Goal: Task Accomplishment & Management: Manage account settings

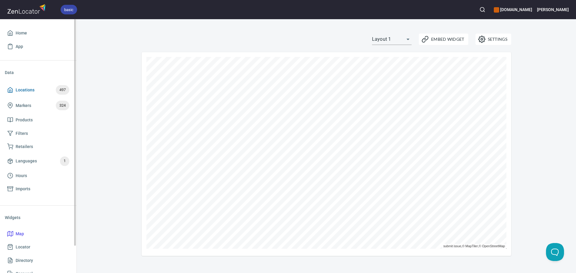
click at [28, 88] on span "Locations" at bounding box center [25, 89] width 19 height 7
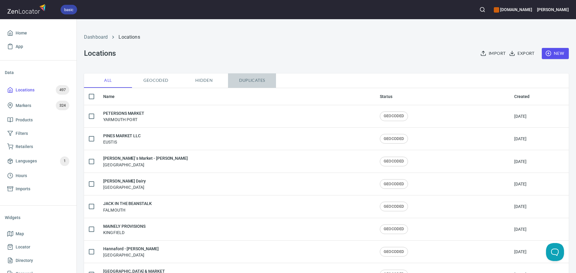
click at [257, 79] on span "Duplicates" at bounding box center [251, 80] width 41 height 7
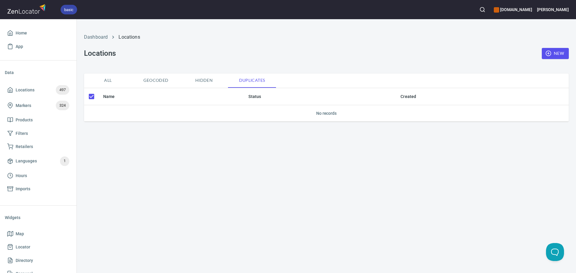
click at [155, 83] on span "Geocoded" at bounding box center [156, 80] width 41 height 7
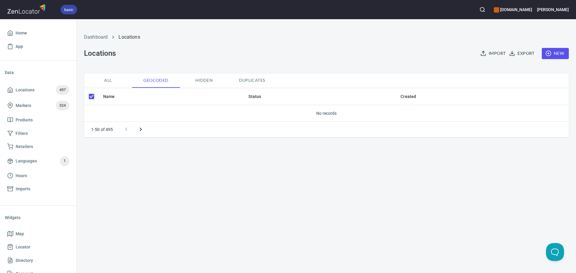
checkbox input "false"
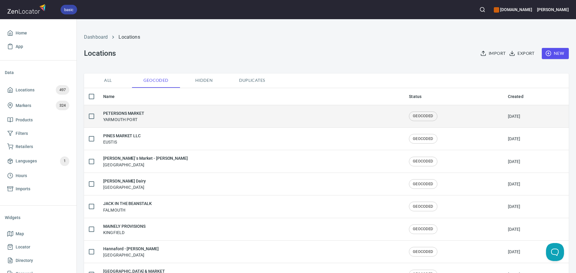
click at [145, 114] on div "PETERSONS MARKET [GEOGRAPHIC_DATA]" at bounding box center [251, 116] width 296 height 13
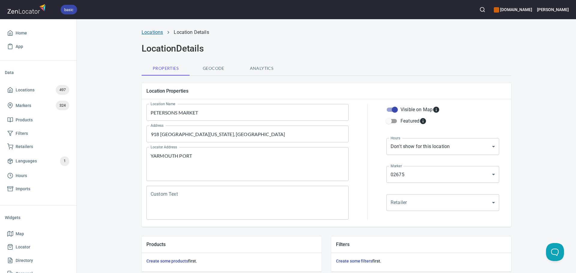
click at [155, 31] on link "Locations" at bounding box center [152, 32] width 21 height 6
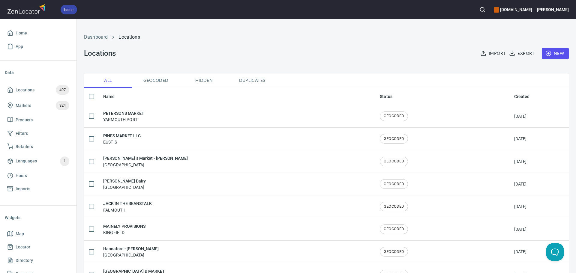
click at [110, 96] on th "Name" at bounding box center [236, 96] width 276 height 17
click at [140, 93] on th "Name" at bounding box center [236, 96] width 276 height 17
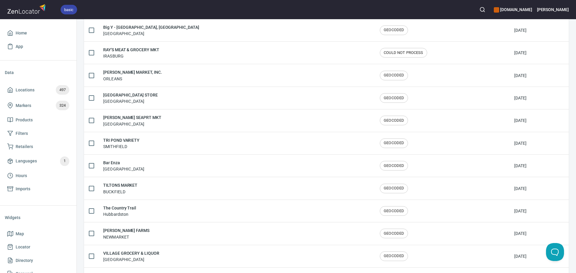
scroll to position [985, 0]
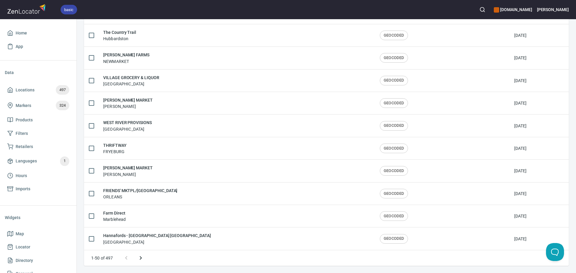
click at [141, 259] on icon "Next page" at bounding box center [140, 258] width 2 height 4
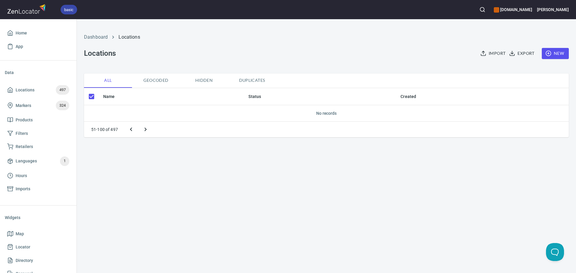
checkbox input "false"
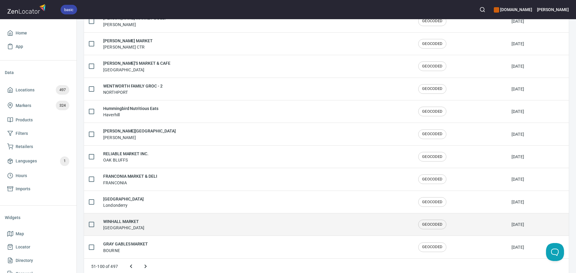
scroll to position [985, 0]
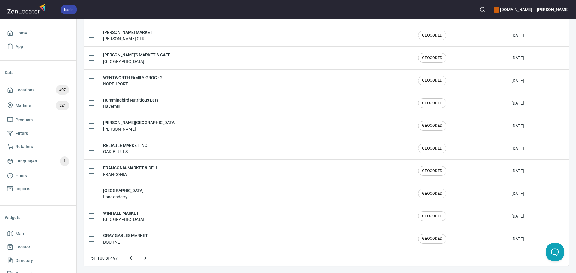
click at [127, 258] on button "Previous page" at bounding box center [131, 258] width 14 height 14
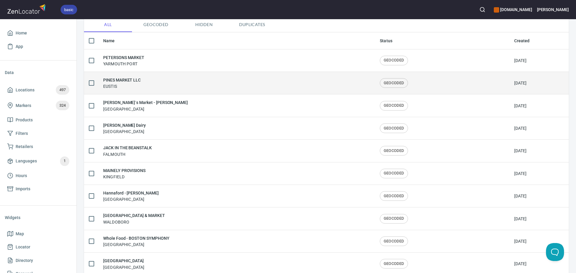
scroll to position [0, 0]
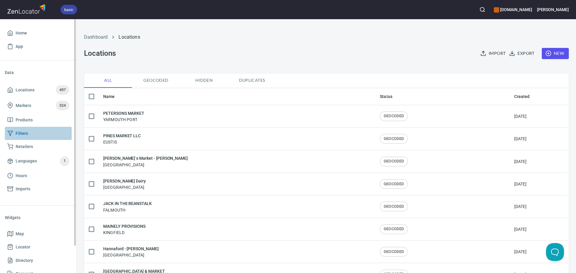
click at [36, 135] on span "Filters" at bounding box center [38, 133] width 62 height 7
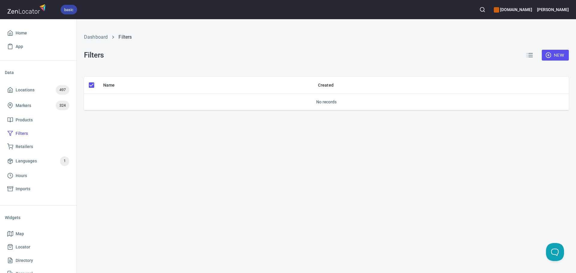
click at [563, 52] on span "New" at bounding box center [554, 55] width 17 height 7
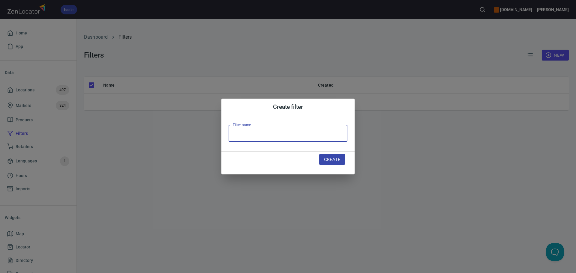
click at [290, 133] on input "text" at bounding box center [287, 133] width 119 height 17
type input "Filter"
click at [334, 161] on span "Create" at bounding box center [332, 159] width 16 height 7
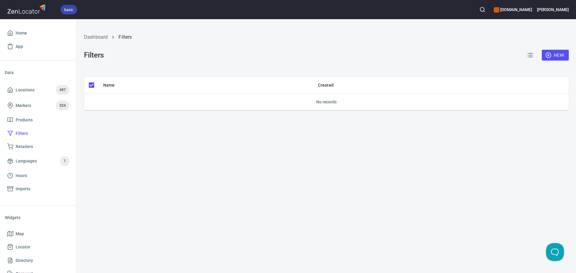
checkbox input "false"
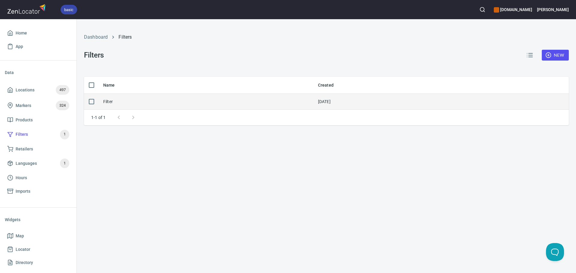
click at [140, 103] on div "Filter" at bounding box center [205, 102] width 205 height 6
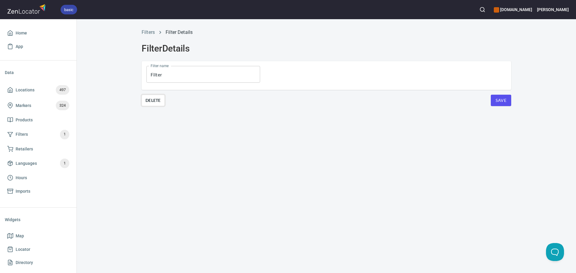
click at [160, 100] on span "Delete" at bounding box center [152, 100] width 15 height 7
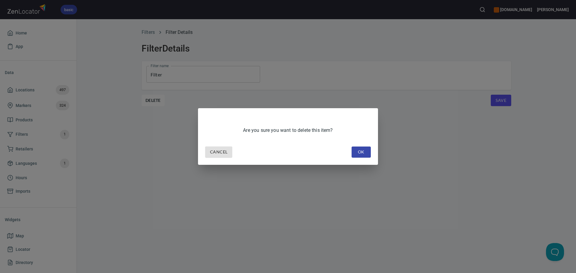
click at [368, 153] on button "OK" at bounding box center [360, 152] width 19 height 11
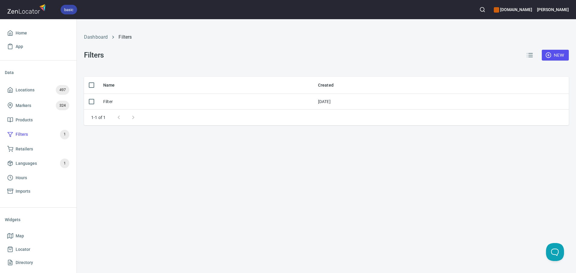
checkbox input "true"
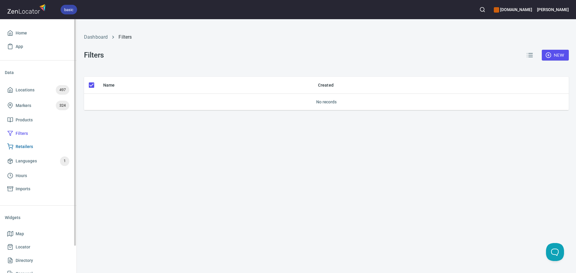
click at [37, 145] on span "Retailers" at bounding box center [38, 146] width 62 height 7
click at [26, 120] on span "Products" at bounding box center [24, 119] width 17 height 7
click at [31, 107] on span "Markers 324" at bounding box center [38, 106] width 62 height 10
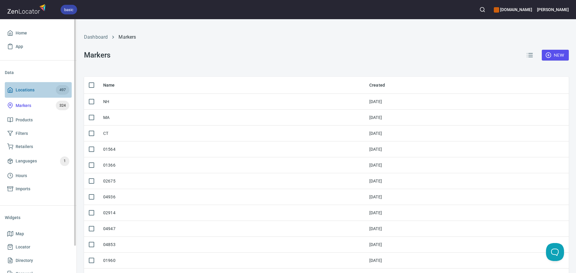
click at [22, 88] on span "Locations" at bounding box center [25, 89] width 19 height 7
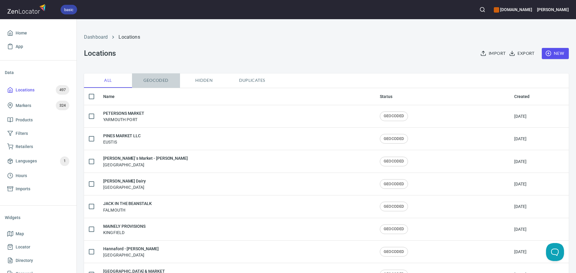
click at [158, 79] on span "Geocoded" at bounding box center [156, 80] width 41 height 7
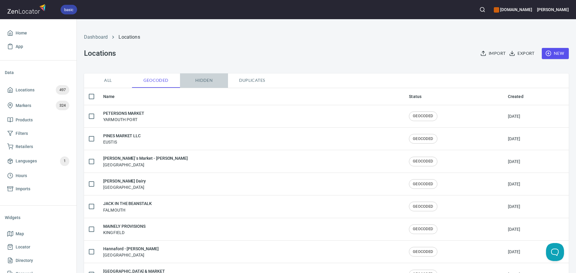
click at [221, 82] on span "Hidden" at bounding box center [203, 80] width 41 height 7
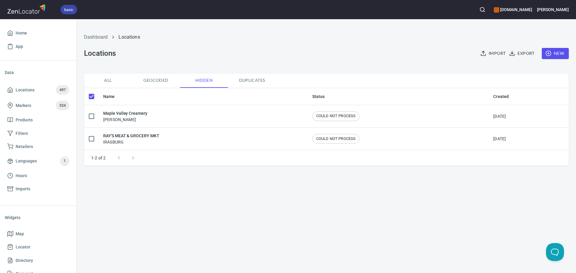
checkbox input "false"
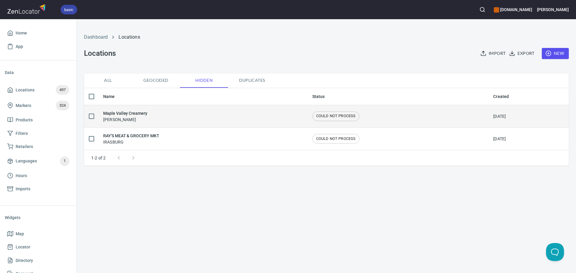
click at [156, 115] on div "Maple Valley Creamery Hadley" at bounding box center [202, 116] width 199 height 13
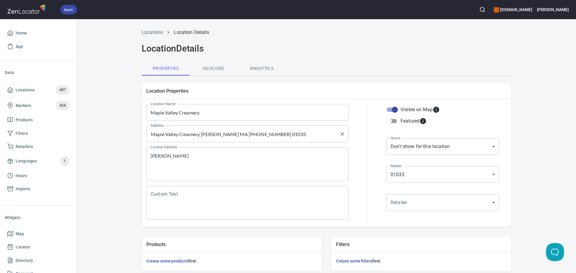
click at [195, 139] on input "Maple Valley Creamery Hadley MA (413) 588-1716 01035" at bounding box center [243, 133] width 188 height 11
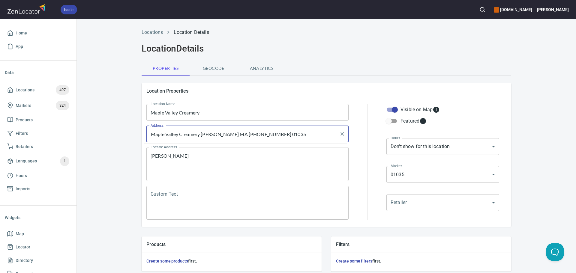
click at [195, 139] on input "Maple Valley Creamery Hadley MA (413) 588-1716 01035" at bounding box center [243, 133] width 188 height 11
type input "1"
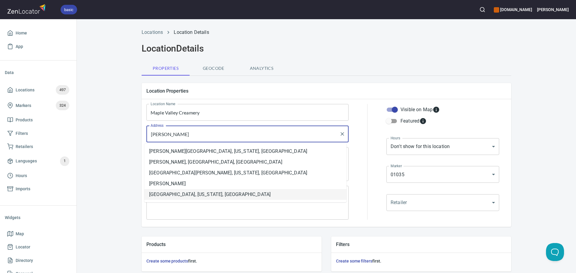
click at [225, 192] on li "Hadley, Massachusetts, United States" at bounding box center [245, 194] width 202 height 11
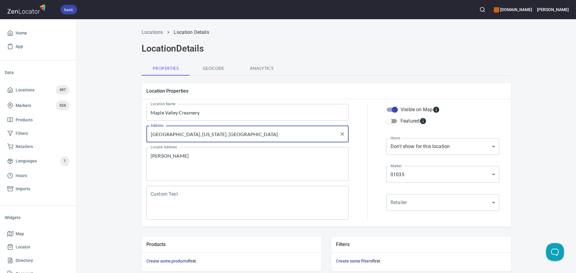
click at [173, 135] on input "Hadley, Massachusetts, United States" at bounding box center [243, 133] width 188 height 11
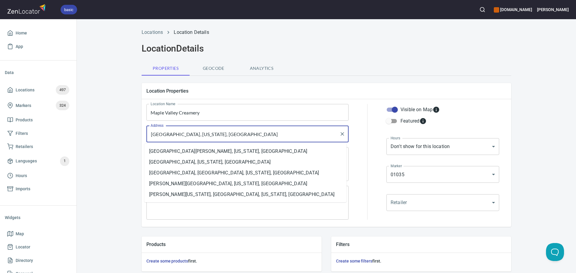
click at [173, 135] on input "Hadley, Massachusetts, United States" at bounding box center [243, 133] width 188 height 11
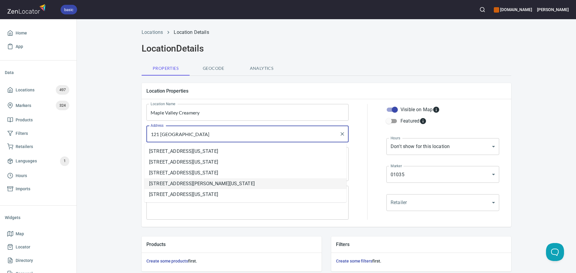
click at [196, 181] on li "121 Mill Valley Road, Hadley, Massachusetts, United States" at bounding box center [245, 183] width 202 height 11
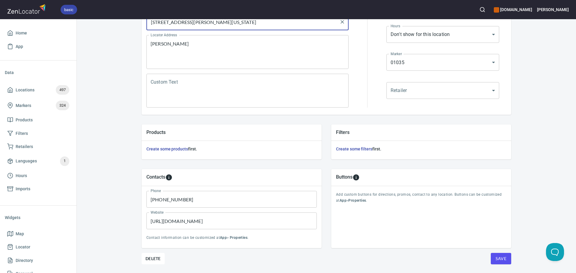
scroll to position [130, 0]
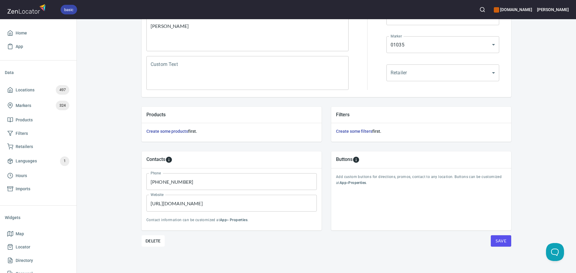
type input "121 Mill Valley Road, Hadley, Massachusetts, United States"
click at [500, 240] on span "Save" at bounding box center [500, 240] width 11 height 7
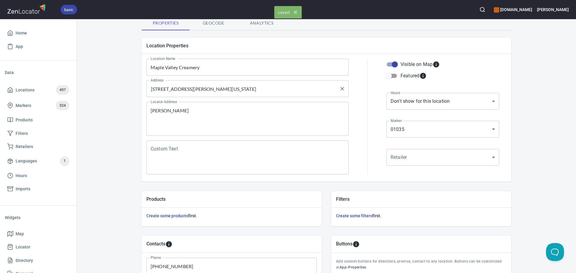
scroll to position [0, 0]
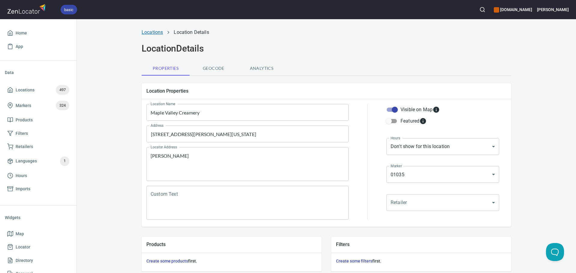
click at [145, 31] on link "Locations" at bounding box center [152, 32] width 21 height 6
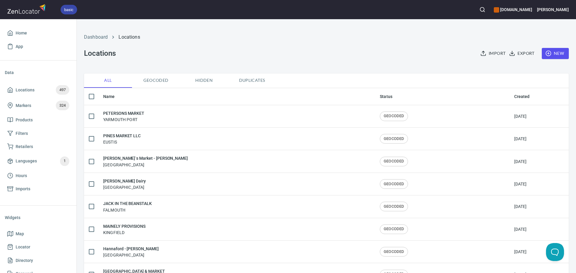
click at [195, 80] on span "Hidden" at bounding box center [203, 80] width 41 height 7
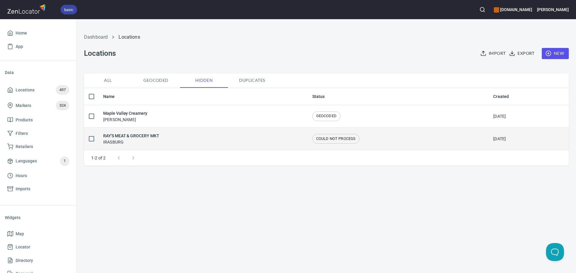
click at [246, 141] on div "RAY'S MEAT & GROCERY MKT IRASBURG" at bounding box center [202, 139] width 199 height 13
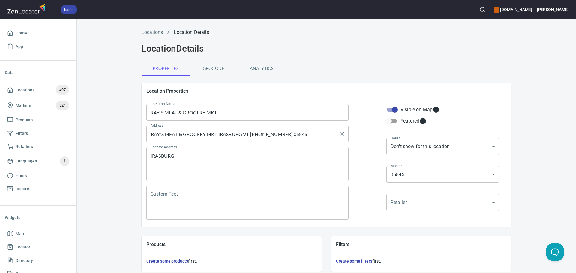
click at [271, 134] on input "RAY'S MEAT & GROCERY MKT IRASBURG VT (802) 754-6591 05845" at bounding box center [243, 133] width 188 height 11
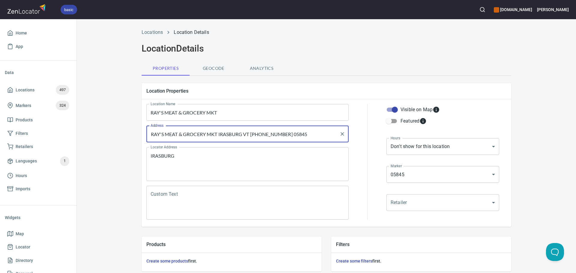
click at [271, 134] on input "RAY'S MEAT & GROCERY MKT IRASBURG VT (802) 754-6591 05845" at bounding box center [243, 133] width 188 height 11
drag, startPoint x: 201, startPoint y: 131, endPoint x: 135, endPoint y: 135, distance: 66.7
click at [137, 135] on div "Location Properties Location Name RAY'S MEAT & GROCERY MKT Location Name Addres…" at bounding box center [326, 155] width 379 height 154
click at [193, 136] on input "130 park ave, ira" at bounding box center [243, 133] width 188 height 11
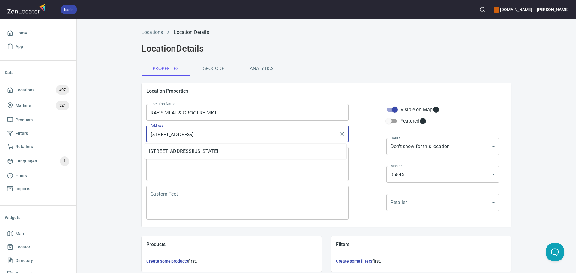
click at [193, 136] on input "130 park ave, ira" at bounding box center [243, 133] width 188 height 11
click at [213, 148] on li "[STREET_ADDRESS][US_STATE]" at bounding box center [245, 151] width 202 height 11
click at [153, 136] on input "[STREET_ADDRESS][US_STATE]" at bounding box center [243, 133] width 188 height 11
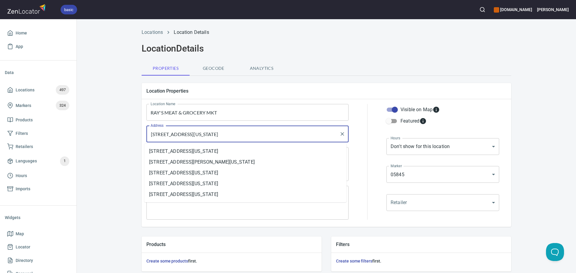
click at [253, 135] on input "96 Park Avenue, Albany, Vermont, United States" at bounding box center [243, 133] width 188 height 11
click at [154, 135] on input "96 Park Avenue," at bounding box center [243, 133] width 188 height 11
click at [193, 135] on input "94 Park Avenue," at bounding box center [243, 133] width 188 height 11
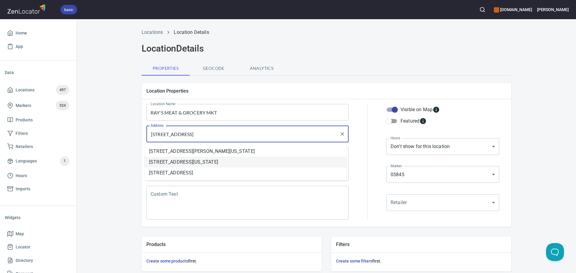
click at [262, 164] on li "[STREET_ADDRESS][US_STATE]" at bounding box center [245, 162] width 202 height 11
type input "[STREET_ADDRESS][US_STATE]"
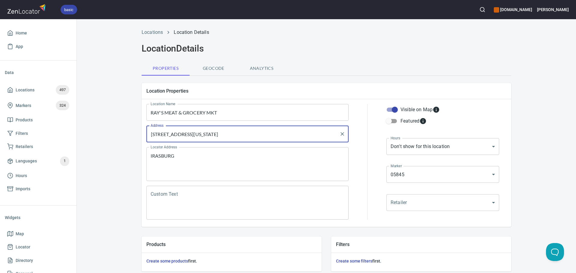
scroll to position [130, 0]
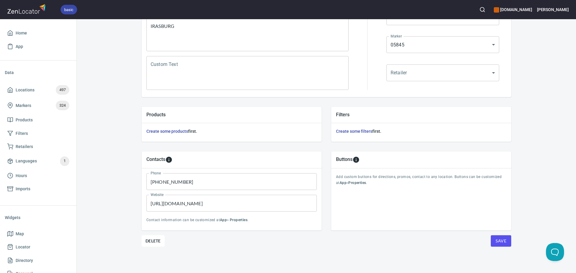
click at [509, 245] on div "Locations Location Details Location Details Properties Geocode Analytics Locati…" at bounding box center [326, 84] width 384 height 378
click at [501, 242] on span "Save" at bounding box center [500, 240] width 11 height 7
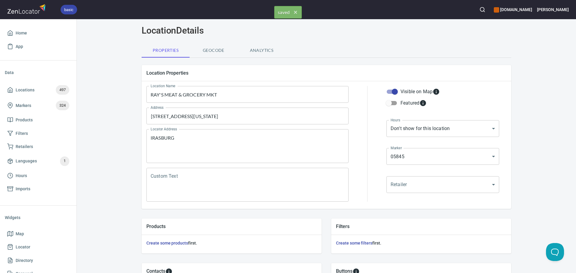
scroll to position [0, 0]
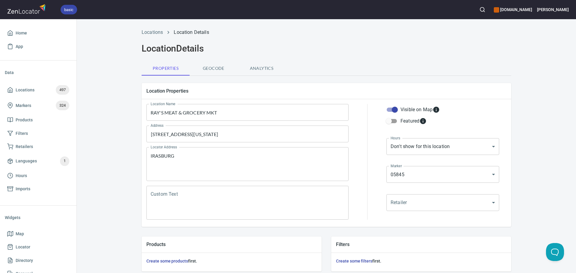
click at [206, 69] on span "Geocode" at bounding box center [213, 68] width 41 height 7
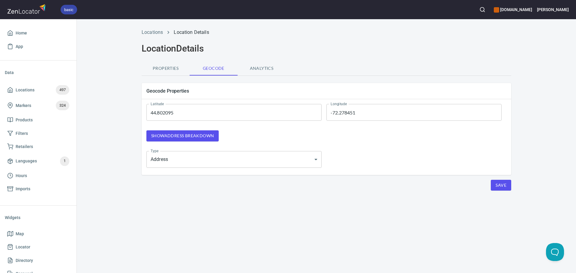
click at [166, 73] on button "Properties" at bounding box center [166, 68] width 48 height 14
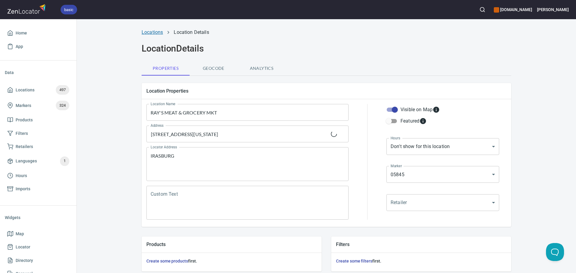
click at [152, 33] on link "Locations" at bounding box center [152, 32] width 21 height 6
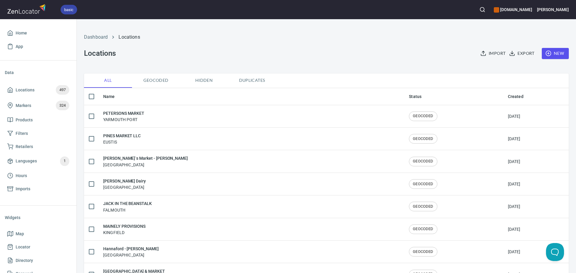
click at [208, 80] on span "Hidden" at bounding box center [203, 80] width 41 height 7
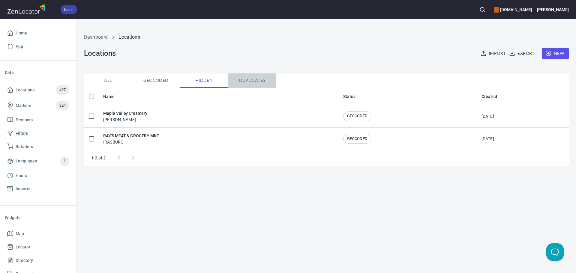
click at [264, 79] on span "Duplicates" at bounding box center [251, 80] width 41 height 7
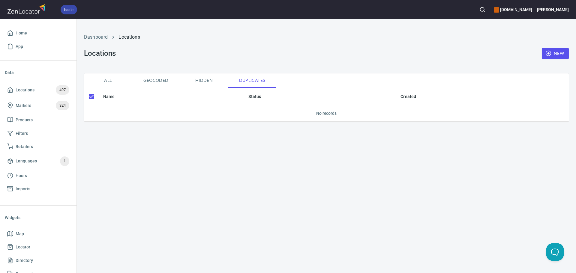
click at [203, 79] on span "Hidden" at bounding box center [203, 80] width 41 height 7
checkbox input "false"
click at [150, 77] on span "Geocoded" at bounding box center [156, 80] width 41 height 7
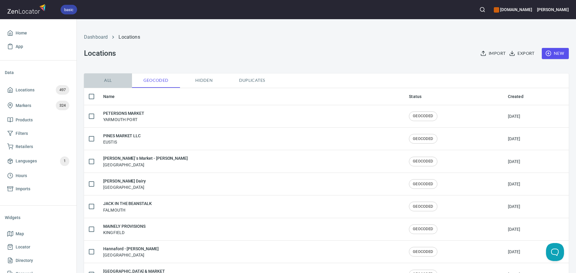
click at [105, 81] on span "All" at bounding box center [108, 80] width 41 height 7
click at [92, 97] on input "checkbox" at bounding box center [91, 96] width 13 height 13
checkbox input "true"
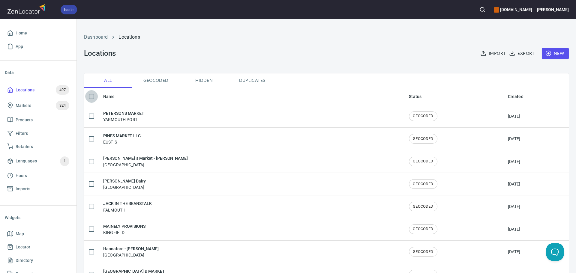
checkbox input "true"
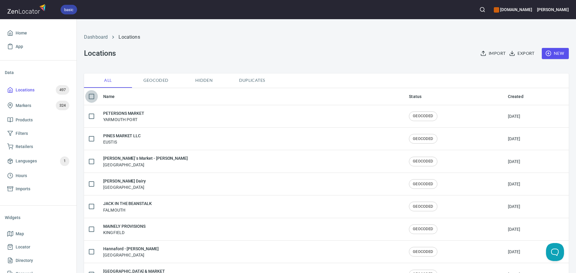
checkbox input "true"
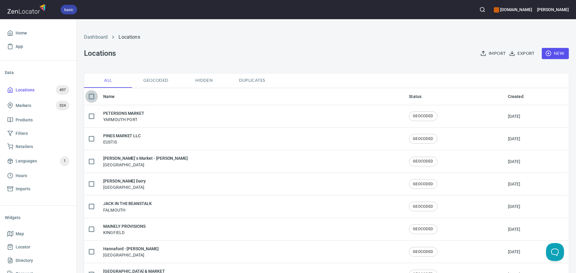
checkbox input "true"
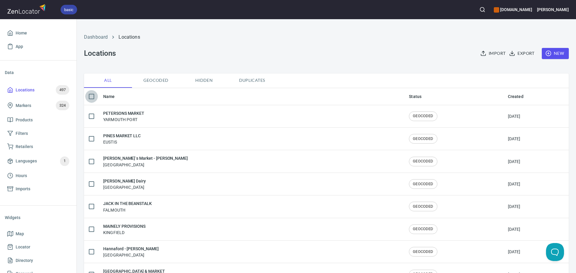
checkbox input "true"
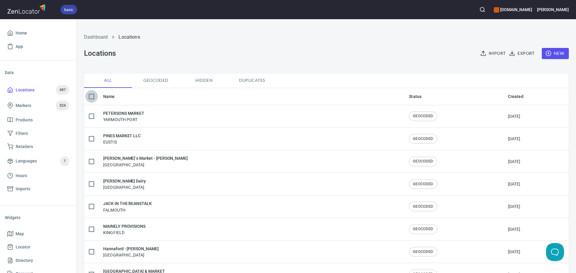
checkbox input "true"
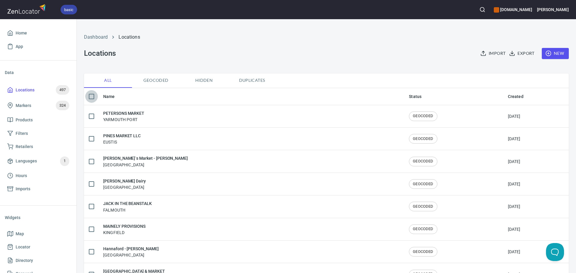
checkbox input "true"
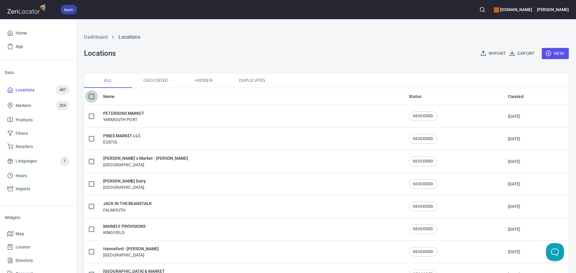
checkbox input "true"
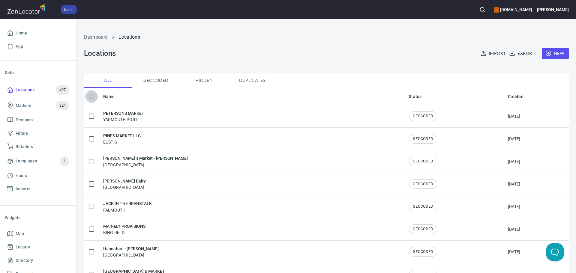
checkbox input "true"
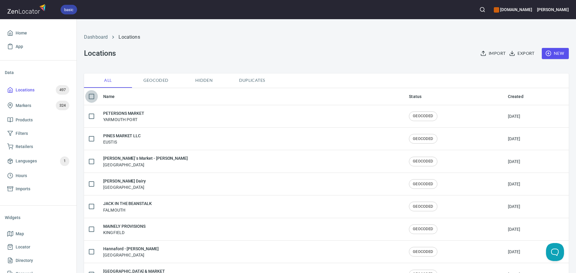
checkbox input "true"
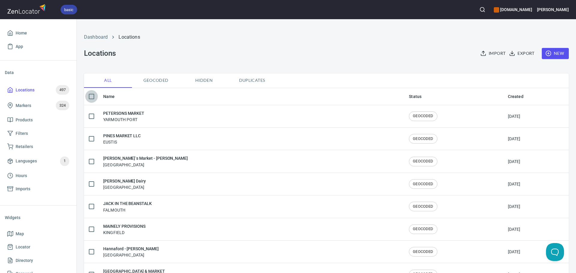
checkbox input "true"
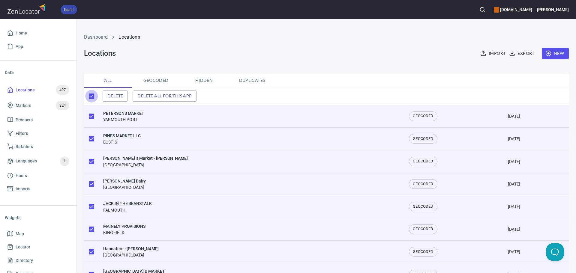
click at [92, 97] on input "checkbox" at bounding box center [91, 96] width 13 height 13
checkbox input "false"
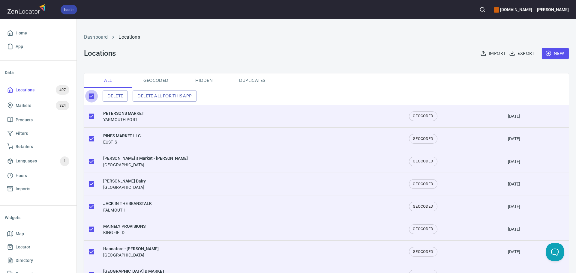
checkbox input "false"
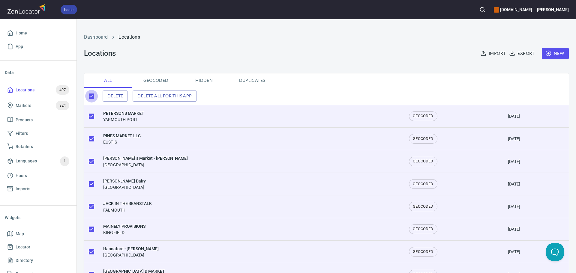
checkbox input "false"
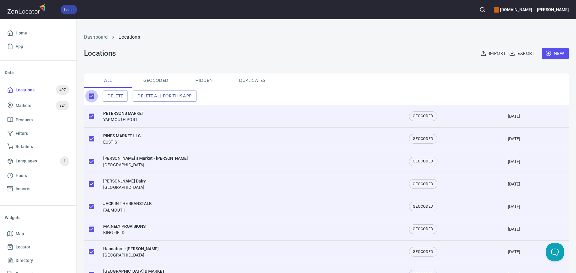
checkbox input "false"
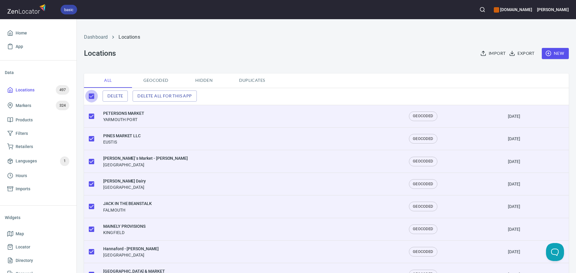
checkbox input "false"
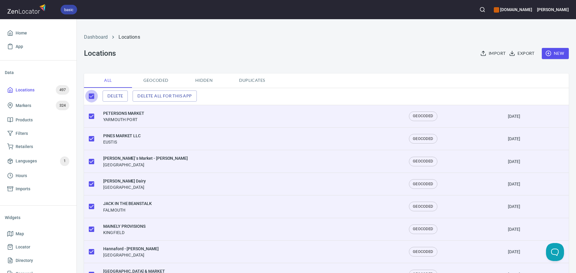
checkbox input "false"
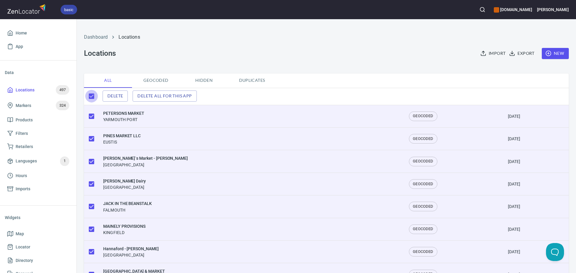
checkbox input "false"
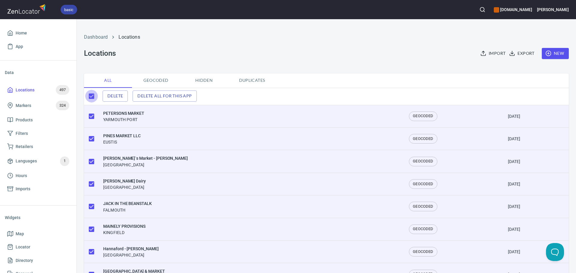
checkbox input "false"
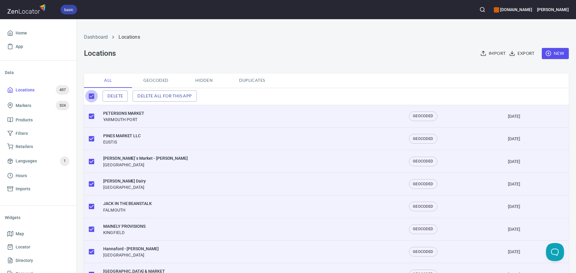
checkbox input "false"
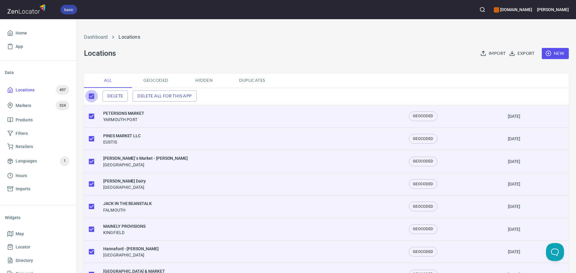
checkbox input "false"
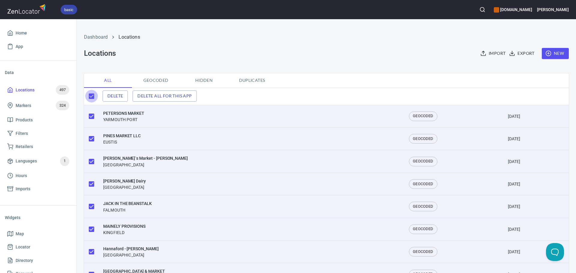
checkbox input "false"
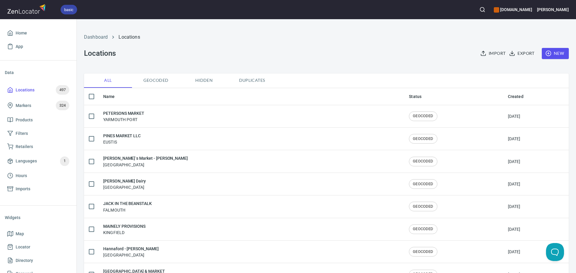
click at [503, 97] on th "Created" at bounding box center [536, 96] width 66 height 17
click at [130, 97] on th "Name" at bounding box center [251, 96] width 306 height 17
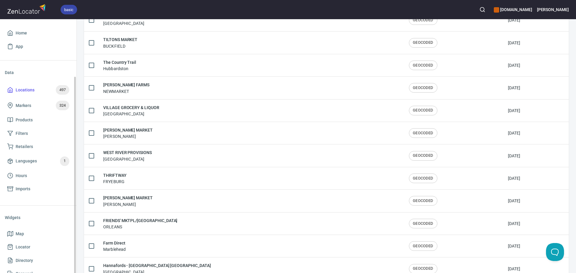
scroll to position [30, 0]
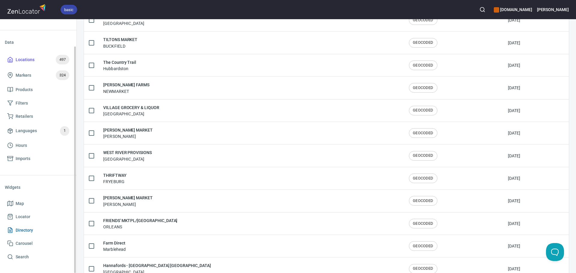
click at [26, 230] on span "Directory" at bounding box center [24, 230] width 17 height 7
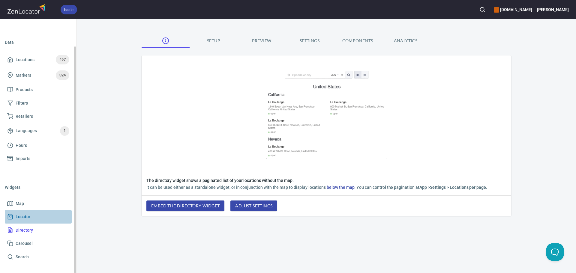
click at [33, 221] on link "Locator" at bounding box center [38, 216] width 67 height 13
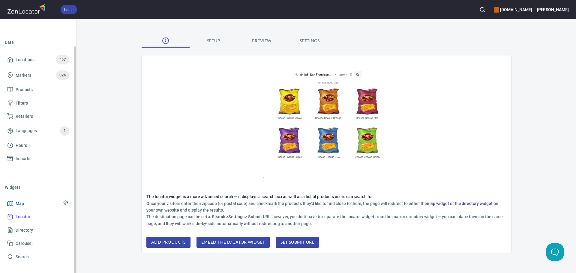
click at [36, 206] on span "Map" at bounding box center [38, 203] width 62 height 7
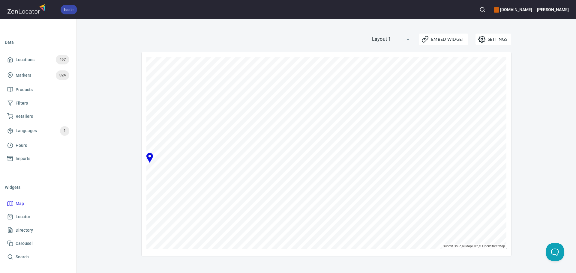
click at [132, 215] on icon at bounding box center [131, 215] width 4 height 4
click at [171, 96] on icon at bounding box center [168, 97] width 6 height 6
click at [507, 35] on button "Settings" at bounding box center [493, 39] width 36 height 11
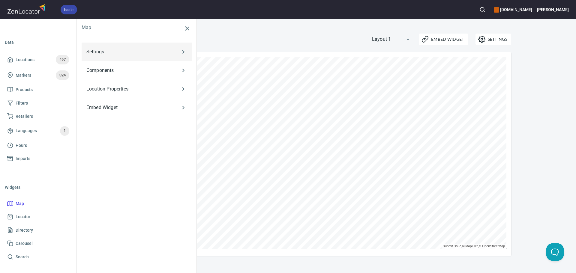
click at [147, 52] on p "Settings" at bounding box center [127, 51] width 83 height 7
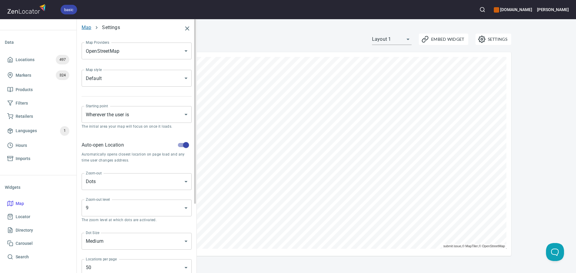
click at [88, 26] on link "Map" at bounding box center [87, 28] width 10 height 6
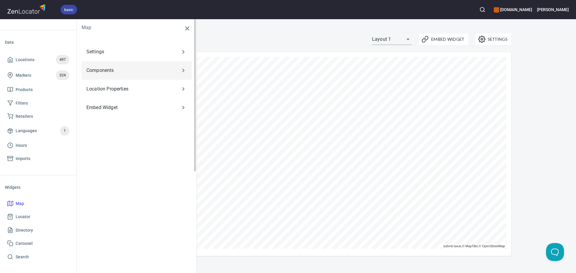
click at [145, 73] on p "Components" at bounding box center [127, 70] width 83 height 7
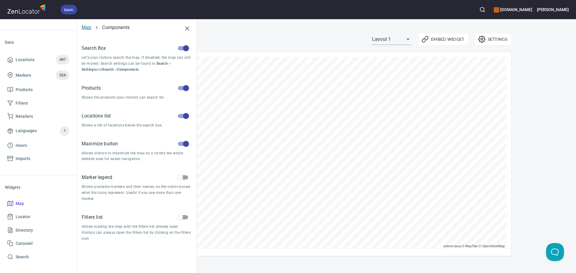
click at [86, 28] on link "Map" at bounding box center [87, 28] width 10 height 6
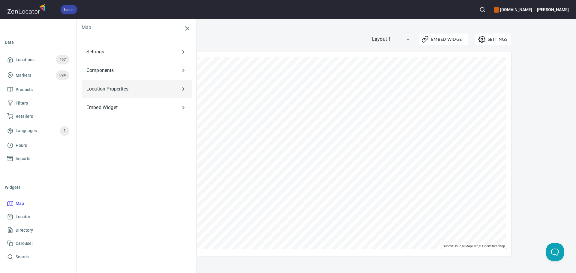
click at [139, 91] on p "Location Properties" at bounding box center [127, 88] width 83 height 7
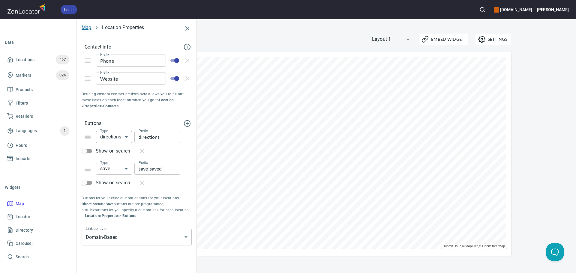
click at [88, 28] on link "Map" at bounding box center [87, 28] width 10 height 6
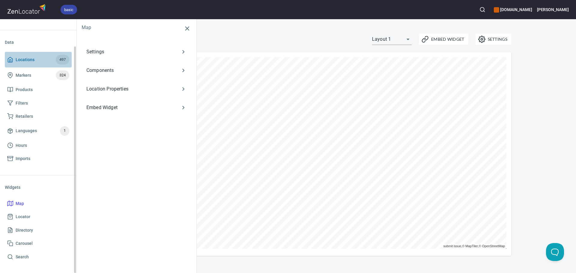
click at [34, 58] on span "Locations" at bounding box center [25, 59] width 19 height 7
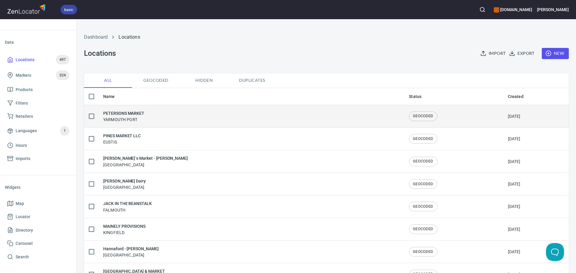
drag, startPoint x: 163, startPoint y: 121, endPoint x: 153, endPoint y: 115, distance: 11.7
click at [153, 115] on div "PETERSONS MARKET YARMOUTH PORT" at bounding box center [251, 116] width 296 height 13
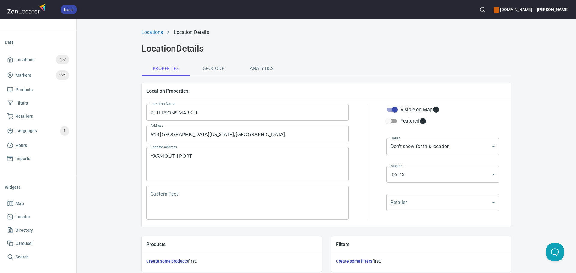
click at [153, 32] on link "Locations" at bounding box center [152, 32] width 21 height 6
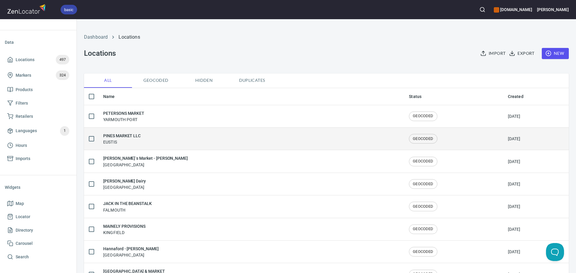
click at [152, 139] on div "PINES MARKET LLC EUSTIS" at bounding box center [251, 139] width 296 height 13
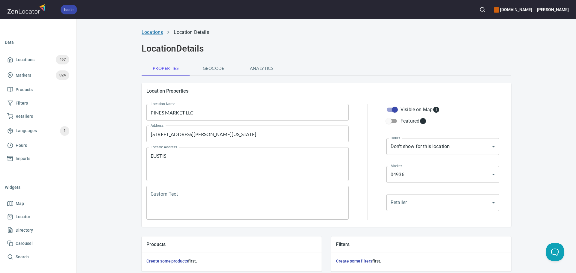
click at [153, 34] on link "Locations" at bounding box center [152, 32] width 21 height 6
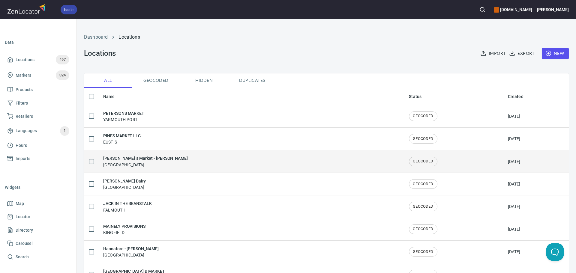
click at [185, 165] on div "Deluca`s Market - CHARLES ST Boston" at bounding box center [251, 161] width 296 height 13
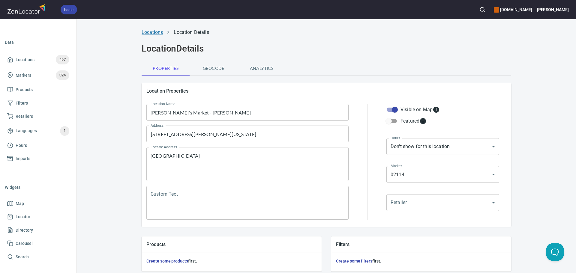
click at [158, 32] on link "Locations" at bounding box center [152, 32] width 21 height 6
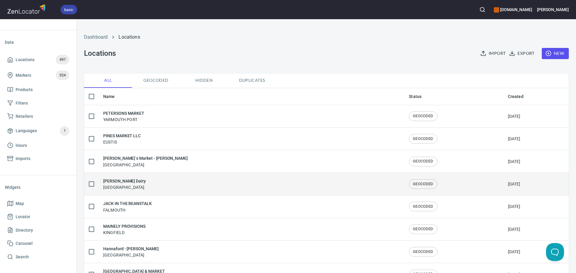
click at [155, 183] on div "A.B Munroe Dairy East Providence" at bounding box center [251, 184] width 296 height 13
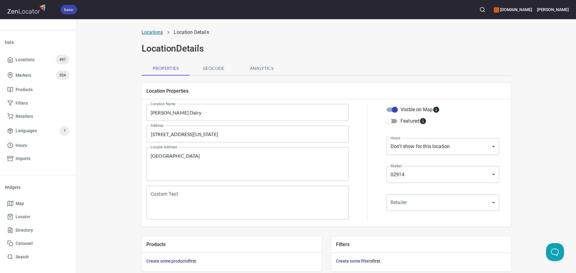
click at [158, 31] on link "Locations" at bounding box center [152, 32] width 21 height 6
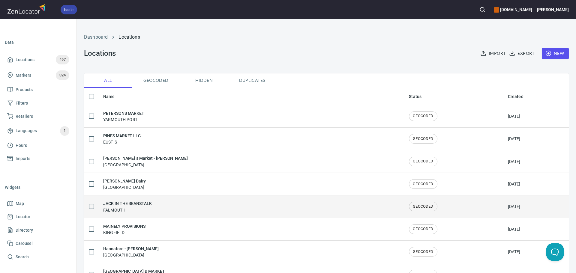
click at [161, 201] on div "JACK IN THE BEANSTALK FALMOUTH" at bounding box center [251, 206] width 296 height 13
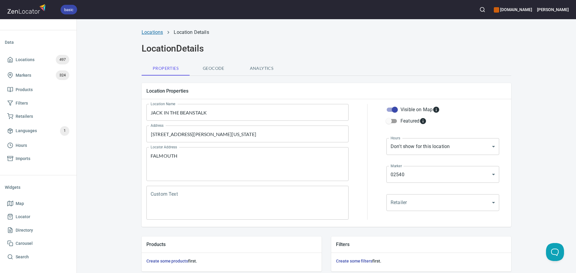
click at [159, 31] on link "Locations" at bounding box center [152, 32] width 21 height 6
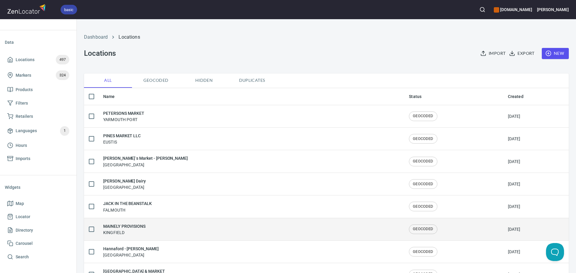
click at [173, 227] on div "MAINELY PROVISIONS KINGFIELD" at bounding box center [251, 229] width 296 height 13
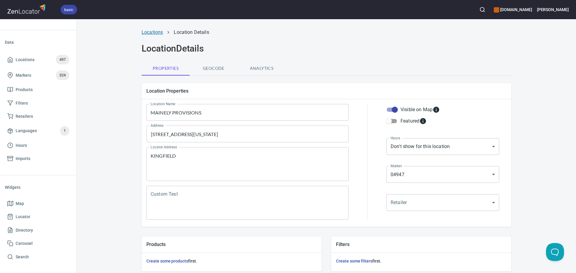
click at [148, 32] on link "Locations" at bounding box center [152, 32] width 21 height 6
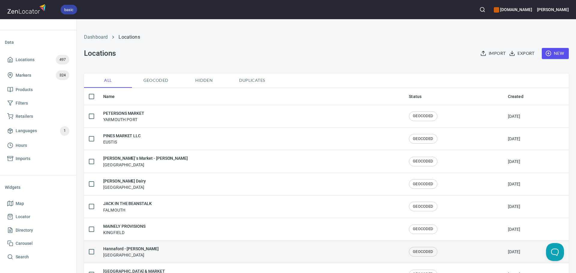
click at [160, 248] on div "Hannaford - John E Devine Manchester" at bounding box center [251, 252] width 296 height 13
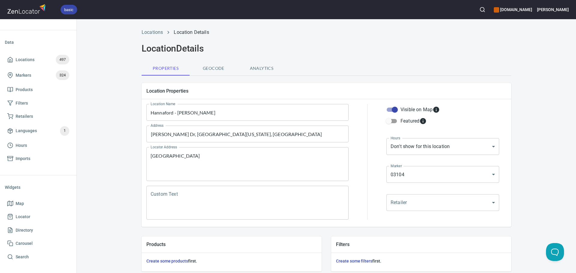
click at [159, 37] on div "Locations Location Details" at bounding box center [326, 32] width 377 height 14
click at [156, 34] on link "Locations" at bounding box center [152, 32] width 21 height 6
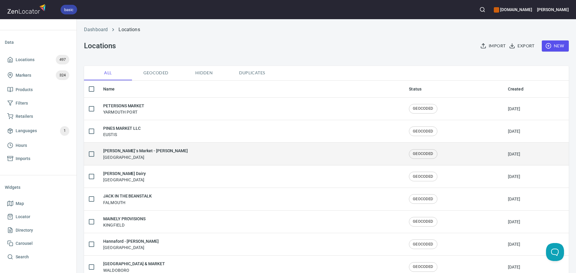
scroll to position [30, 0]
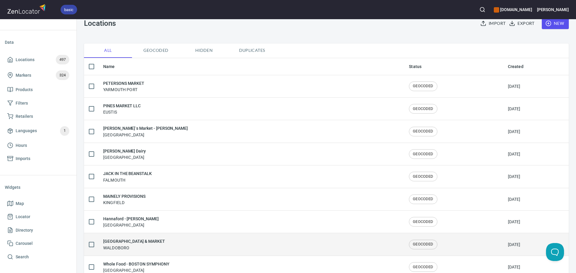
click at [175, 244] on div "NORTH HAVEN INN & MARKET WALDOBORO" at bounding box center [251, 244] width 296 height 13
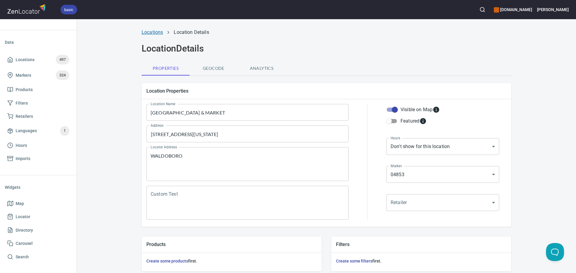
click at [145, 31] on link "Locations" at bounding box center [152, 32] width 21 height 6
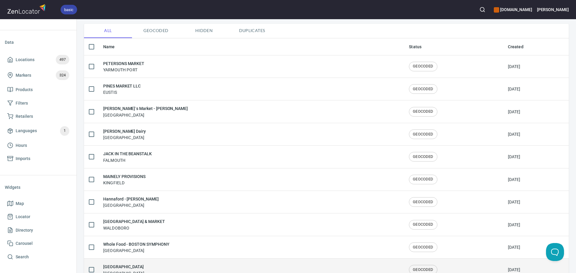
scroll to position [60, 0]
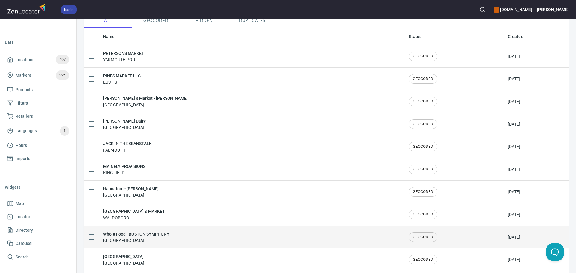
click at [191, 233] on div "Whole Food - BOSTON SYMPHONY Boston" at bounding box center [251, 237] width 296 height 13
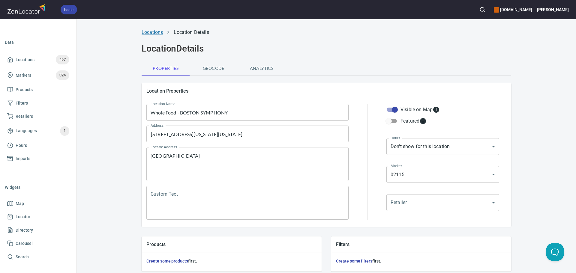
click at [143, 34] on link "Locations" at bounding box center [152, 32] width 21 height 6
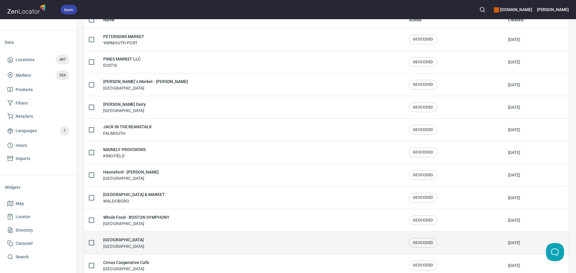
scroll to position [90, 0]
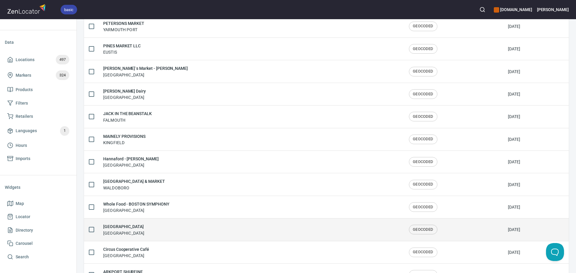
click at [156, 232] on div "FISHERS ISLAND IGA Fishers Island" at bounding box center [251, 229] width 296 height 13
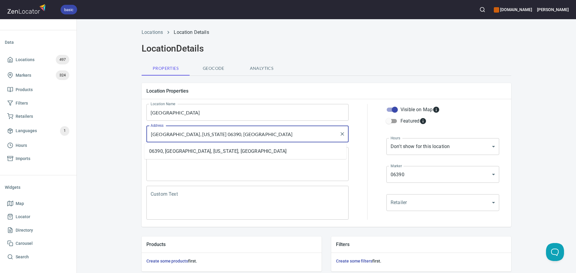
click at [211, 136] on input "Fishers Island, New York 06390, United States" at bounding box center [243, 133] width 188 height 11
drag, startPoint x: 157, startPoint y: 136, endPoint x: 151, endPoint y: 133, distance: 6.5
click at [151, 133] on input "200 crescent ave, fishers" at bounding box center [243, 133] width 188 height 11
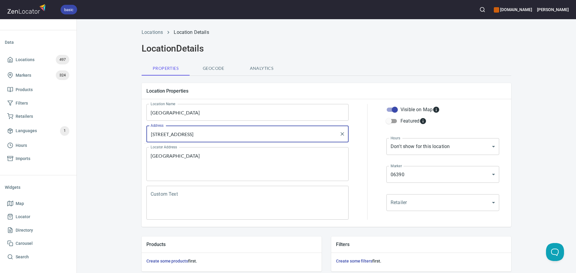
drag, startPoint x: 205, startPoint y: 133, endPoint x: 186, endPoint y: 133, distance: 18.9
click at [186, 133] on input "290 crescent ave, fishers" at bounding box center [243, 133] width 188 height 11
drag, startPoint x: 157, startPoint y: 131, endPoint x: 153, endPoint y: 131, distance: 3.6
click at [153, 131] on input "290 crescent ave, fishers" at bounding box center [243, 133] width 188 height 11
click at [187, 151] on li "2932 Crescent Avenue, Fishers Island, New York, United States" at bounding box center [245, 151] width 202 height 11
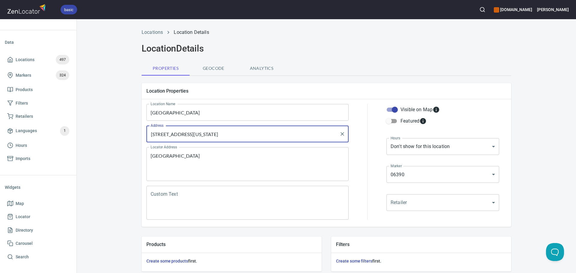
scroll to position [130, 0]
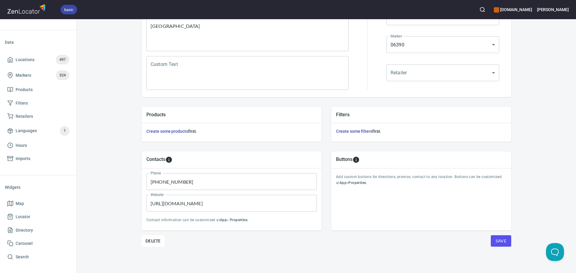
type input "2932 Crescent Avenue, Fishers Island, New York, United States"
click at [507, 240] on button "Save" at bounding box center [501, 240] width 20 height 11
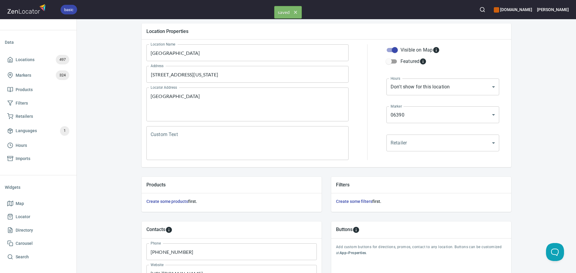
scroll to position [0, 0]
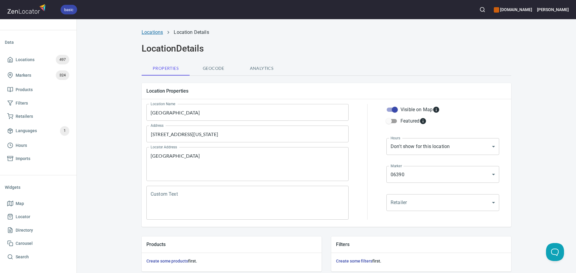
click at [153, 34] on link "Locations" at bounding box center [152, 32] width 21 height 6
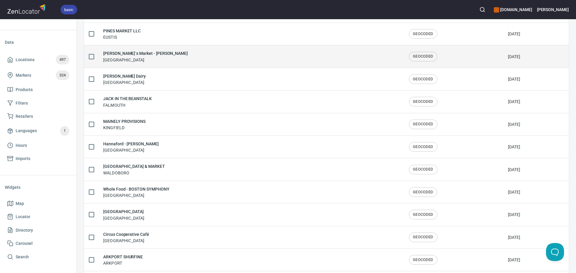
scroll to position [120, 0]
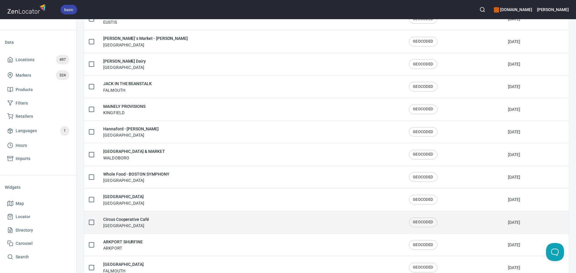
click at [175, 226] on div "Circus Cooperative Café Cambridge" at bounding box center [251, 222] width 296 height 13
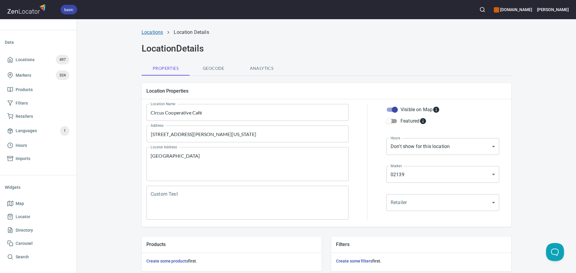
click at [150, 32] on link "Locations" at bounding box center [152, 32] width 21 height 6
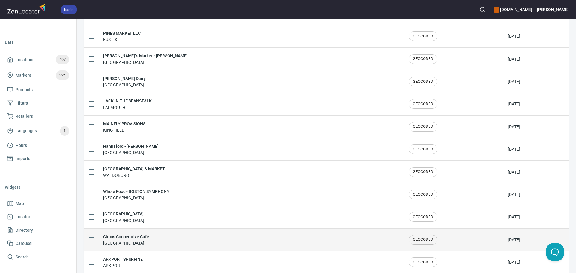
scroll to position [120, 0]
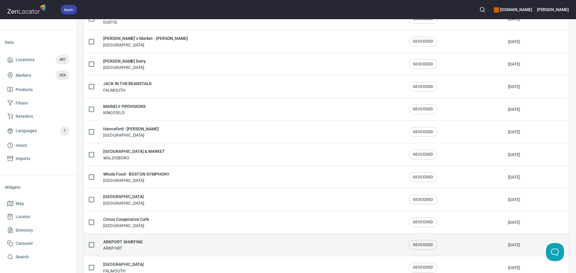
click at [154, 245] on div "ARKPORT SHURFINE ARKPORT" at bounding box center [251, 245] width 296 height 13
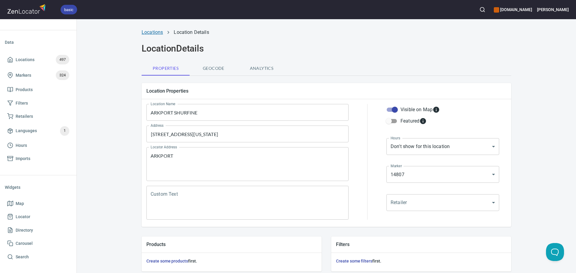
click at [156, 33] on link "Locations" at bounding box center [152, 32] width 21 height 6
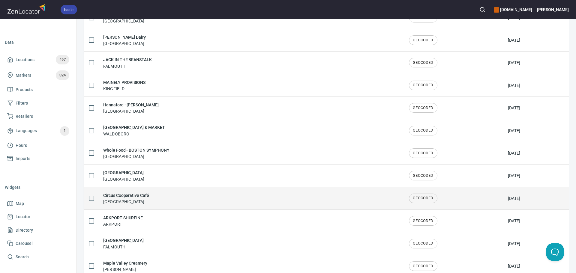
scroll to position [150, 0]
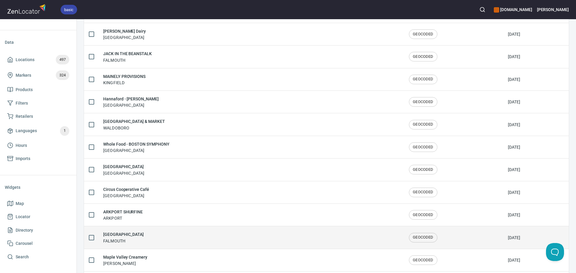
click at [171, 239] on div "WEST FALMOUTH MARKET FALMOUTH" at bounding box center [251, 237] width 296 height 13
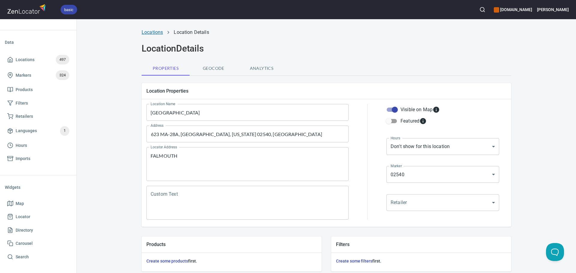
click at [147, 34] on link "Locations" at bounding box center [152, 32] width 21 height 6
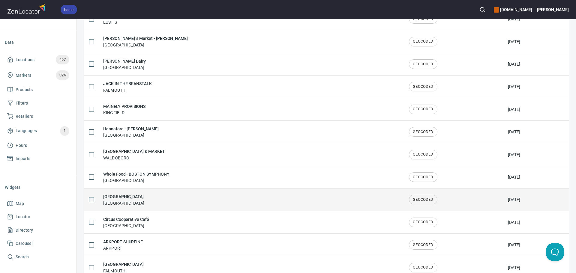
scroll to position [150, 0]
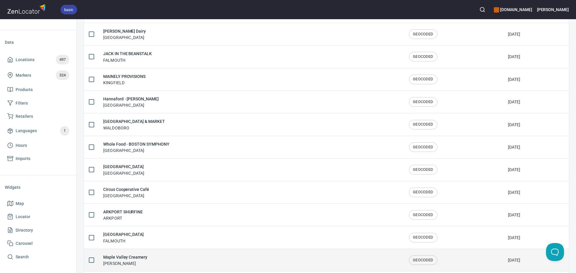
click at [169, 257] on div "Maple Valley Creamery Hadley" at bounding box center [251, 260] width 296 height 13
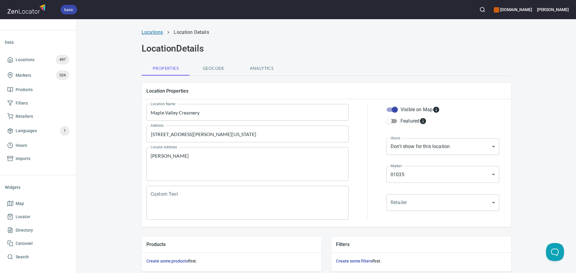
click at [157, 29] on link "Locations" at bounding box center [152, 32] width 21 height 6
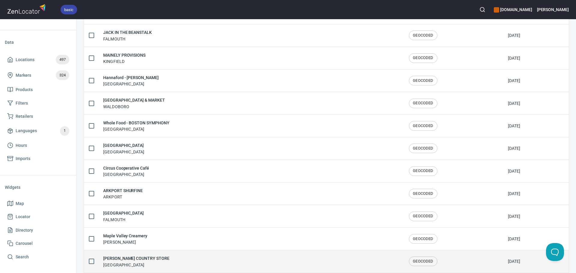
scroll to position [180, 0]
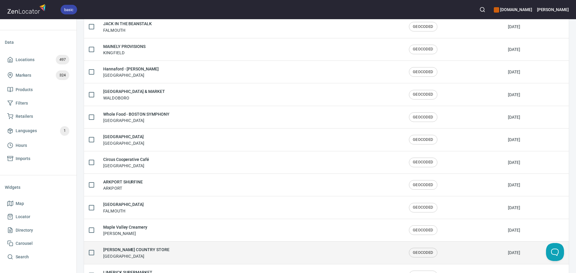
click at [158, 252] on div "VINCENT'S COUNTRY STORE WESTMINSTER" at bounding box center [251, 252] width 296 height 13
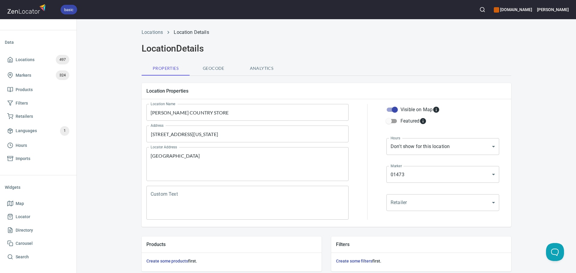
click at [151, 28] on div "Locations Location Details" at bounding box center [326, 32] width 377 height 14
click at [151, 32] on link "Locations" at bounding box center [152, 32] width 21 height 6
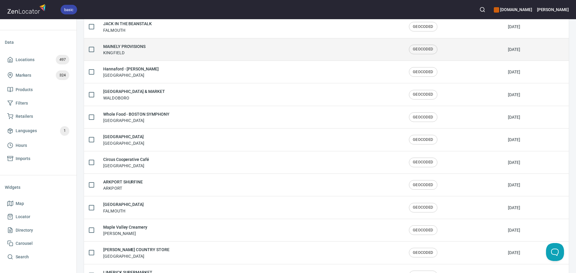
scroll to position [210, 0]
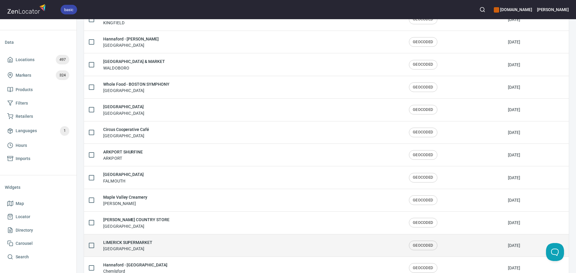
click at [161, 245] on div "LIMERICK SUPERMARKET LIMERICK" at bounding box center [251, 245] width 296 height 13
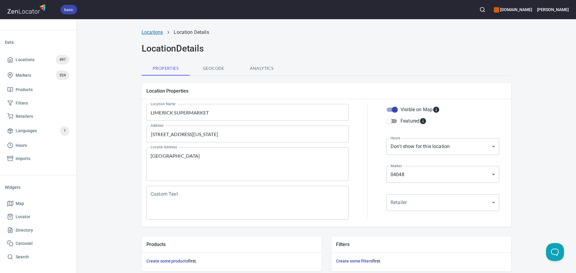
click at [156, 33] on link "Locations" at bounding box center [152, 32] width 21 height 6
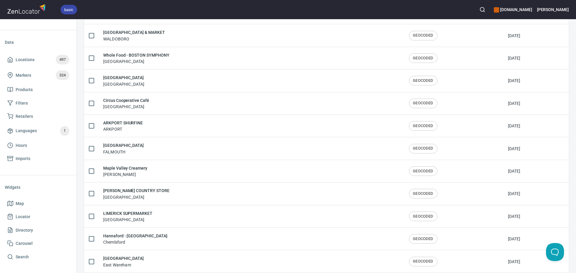
scroll to position [240, 0]
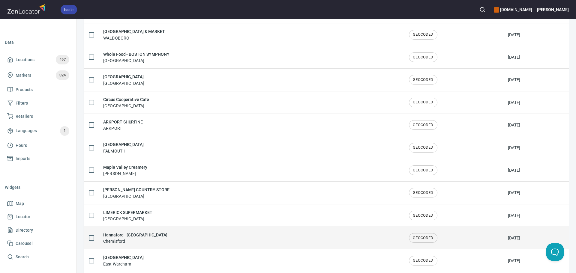
click at [163, 234] on div "Hannaford - Chelmsford Chemlsford" at bounding box center [251, 238] width 296 height 13
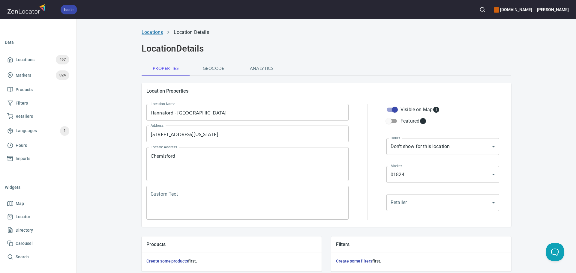
click at [147, 33] on link "Locations" at bounding box center [152, 32] width 21 height 6
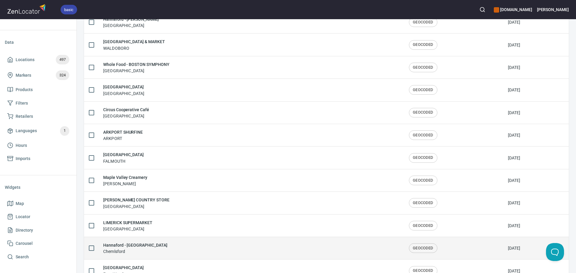
scroll to position [240, 0]
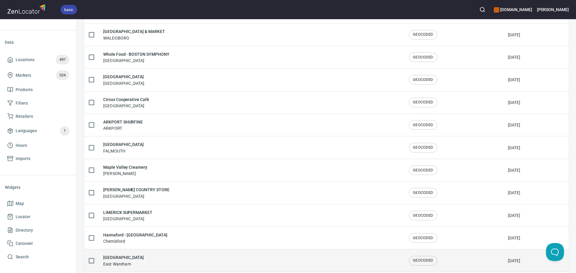
click at [148, 257] on div "Maple Park East Wareham" at bounding box center [251, 260] width 296 height 13
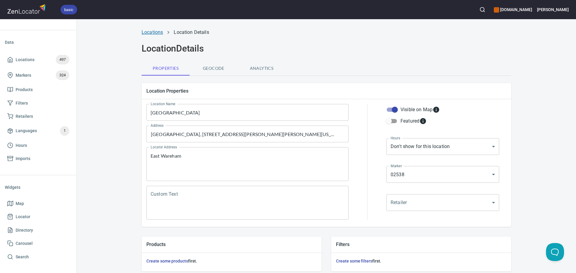
click at [151, 31] on link "Locations" at bounding box center [152, 32] width 21 height 6
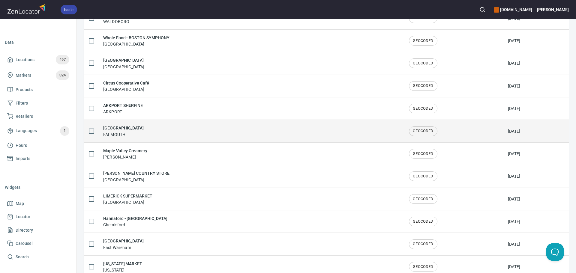
scroll to position [270, 0]
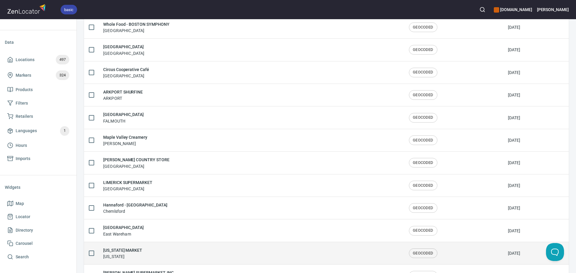
click at [181, 250] on div "GEORGIA MARKET GEORGIA" at bounding box center [251, 253] width 296 height 13
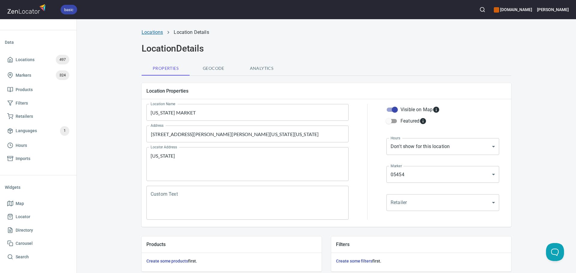
click at [154, 32] on link "Locations" at bounding box center [152, 32] width 21 height 6
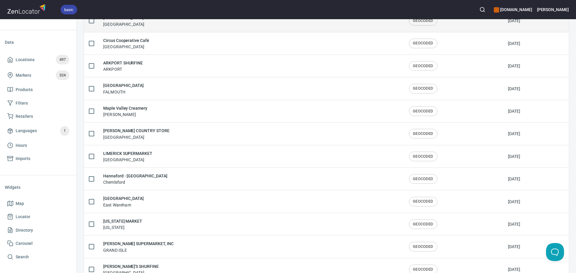
scroll to position [300, 0]
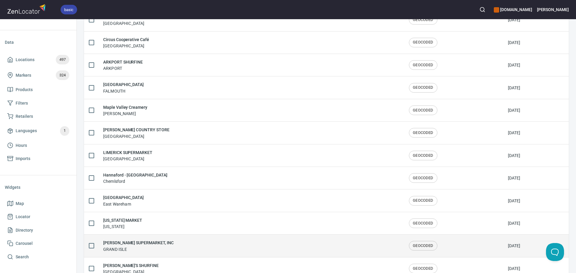
click at [183, 242] on div "EMMONS SUPERMARKET, INC GRAND ISLE" at bounding box center [251, 246] width 296 height 13
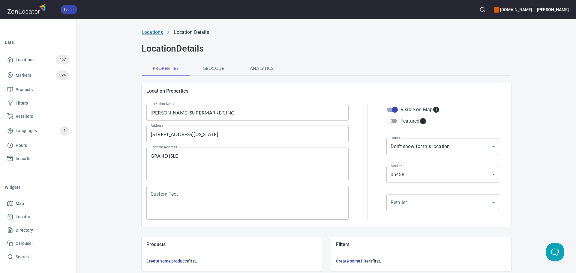
click at [152, 34] on link "Locations" at bounding box center [152, 32] width 21 height 6
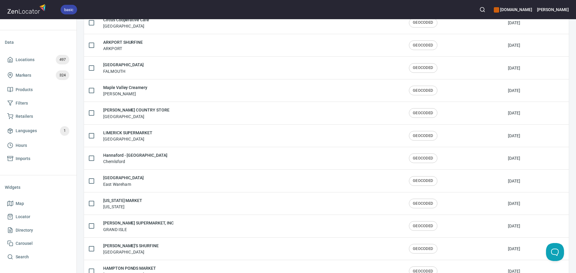
scroll to position [330, 0]
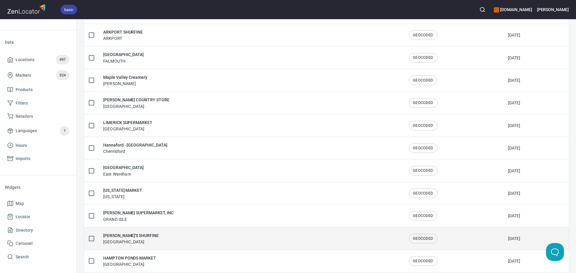
click at [167, 240] on div "JOHN'S SHURFINE FORT KENT" at bounding box center [251, 238] width 296 height 13
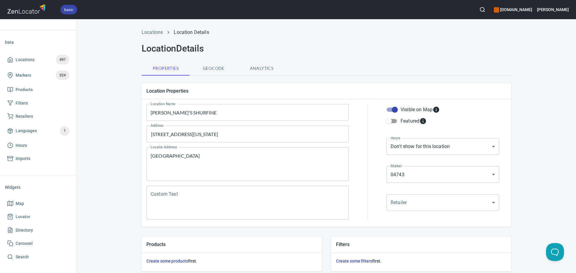
click at [145, 29] on li "Locations" at bounding box center [152, 32] width 21 height 7
click at [146, 32] on link "Locations" at bounding box center [152, 32] width 21 height 6
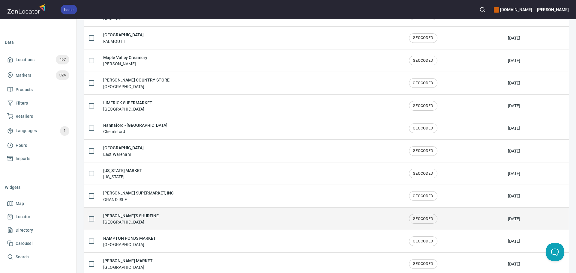
scroll to position [360, 0]
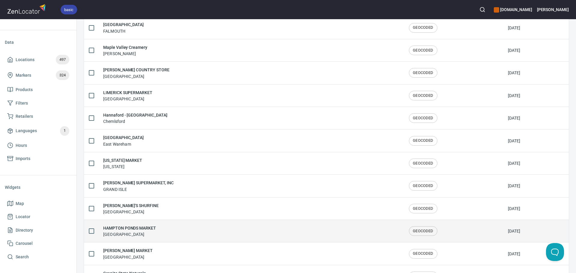
click at [171, 229] on div "HAMPTON PONDS MARKET WESTFIELD" at bounding box center [251, 231] width 296 height 13
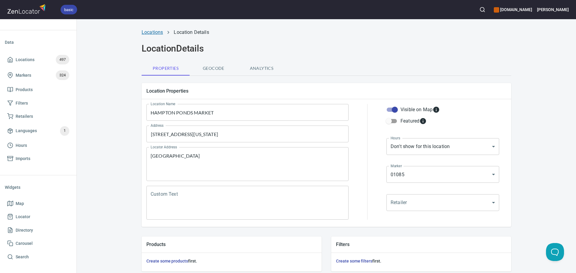
click at [151, 31] on link "Locations" at bounding box center [152, 32] width 21 height 6
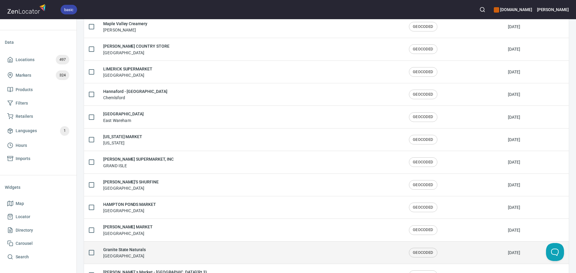
scroll to position [390, 0]
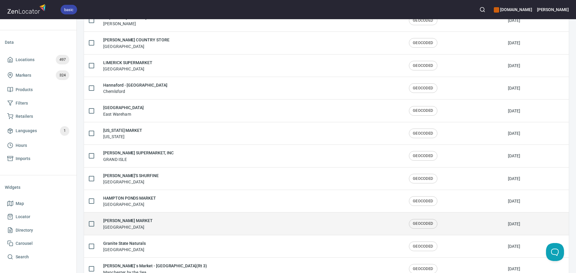
click at [164, 223] on div "RICHARDSON'S MARKET PORTSMOUTH" at bounding box center [251, 223] width 296 height 13
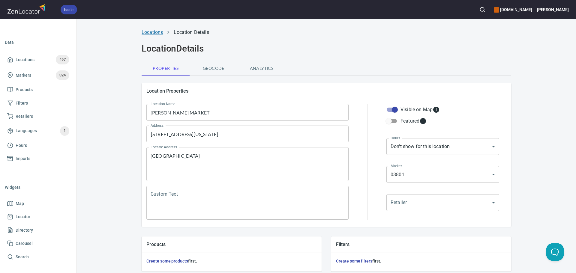
click at [144, 32] on link "Locations" at bounding box center [152, 32] width 21 height 6
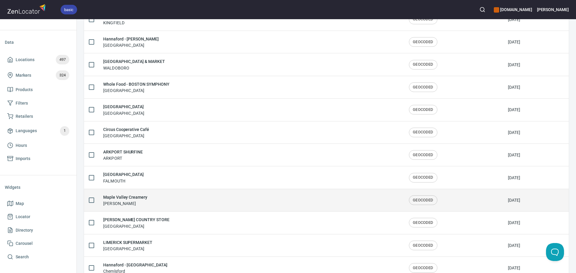
scroll to position [420, 0]
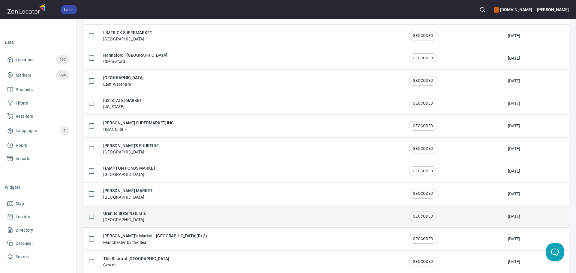
click at [168, 219] on div "Granite State Naturals Concord" at bounding box center [251, 216] width 296 height 13
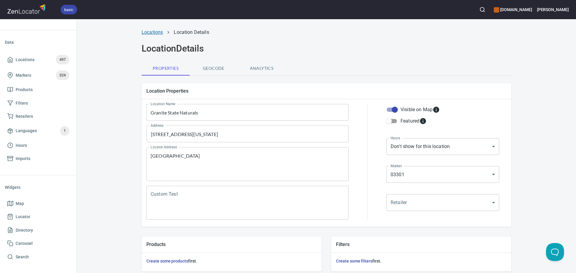
click at [146, 35] on link "Locations" at bounding box center [152, 32] width 21 height 6
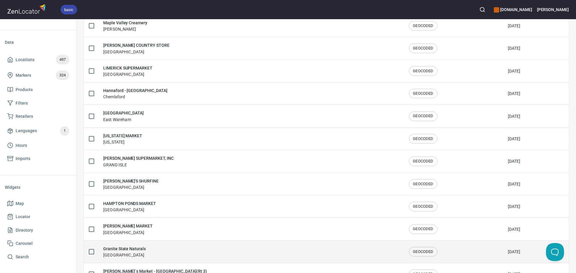
scroll to position [510, 0]
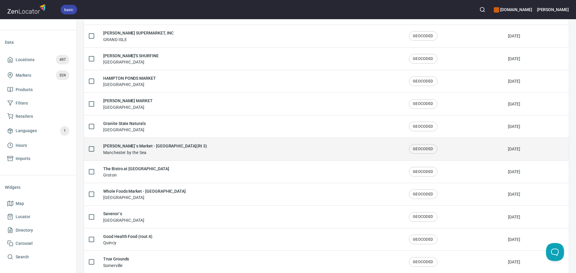
click at [194, 149] on div "Crosby`s Market - MANCHESTER(Rt 3) Manchester by the Sea" at bounding box center [251, 149] width 296 height 13
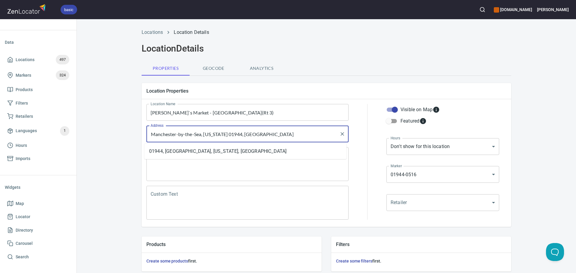
click at [205, 133] on input "Manchester-by-the-Sea, Massachusetts 01944, United States" at bounding box center [243, 133] width 188 height 11
click at [207, 135] on input "Manchester-by-the-Sea, Massachusetts 01944, United States" at bounding box center [243, 133] width 188 height 11
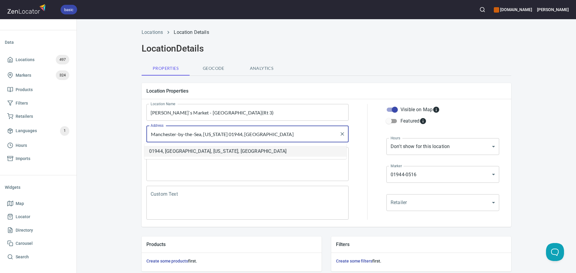
click at [207, 135] on input "Manchester-by-the-Sea, Massachusetts 01944, United States" at bounding box center [243, 133] width 188 height 11
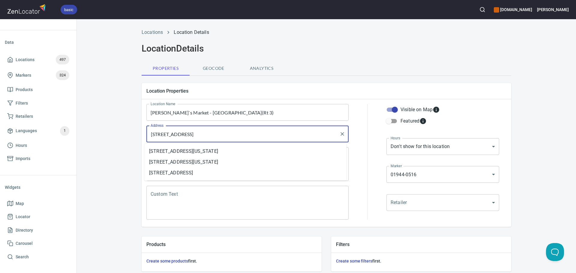
drag, startPoint x: 189, startPoint y: 137, endPoint x: 146, endPoint y: 136, distance: 42.6
click at [146, 136] on div "3 summer st, man Address" at bounding box center [247, 134] width 202 height 17
click at [267, 151] on li "35 Beach Street, Manchester, Massachusetts, United States" at bounding box center [245, 151] width 202 height 11
drag, startPoint x: 167, startPoint y: 135, endPoint x: 133, endPoint y: 135, distance: 34.8
click at [127, 135] on div "Locations Location Details Location Details Properties Geocode Analytics Locati…" at bounding box center [326, 214] width 499 height 378
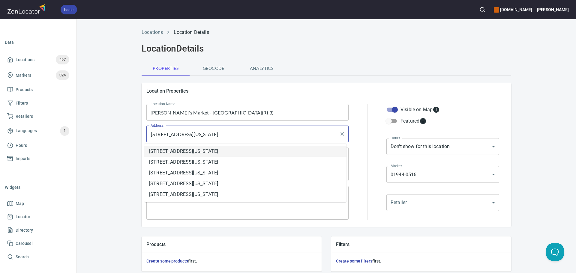
click at [188, 153] on li "3 Summer Street, Manchester, Massachusetts, United States" at bounding box center [245, 151] width 202 height 11
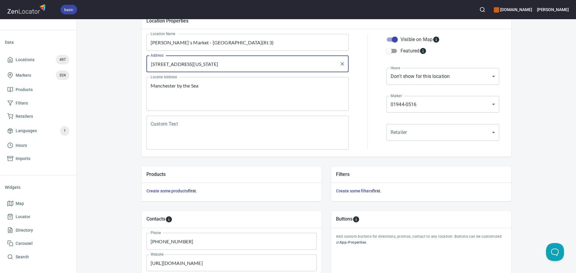
scroll to position [130, 0]
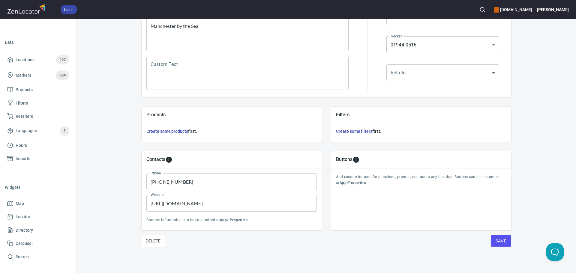
type input "3 Summer Street, Manchester, Massachusetts, United States"
click at [503, 244] on span "Save" at bounding box center [500, 240] width 11 height 7
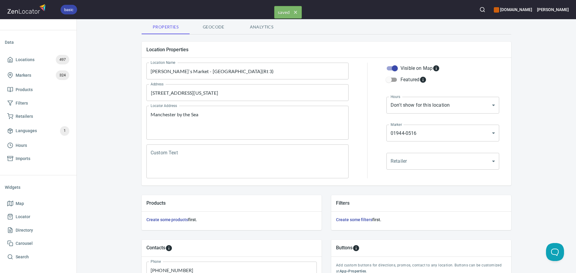
scroll to position [0, 0]
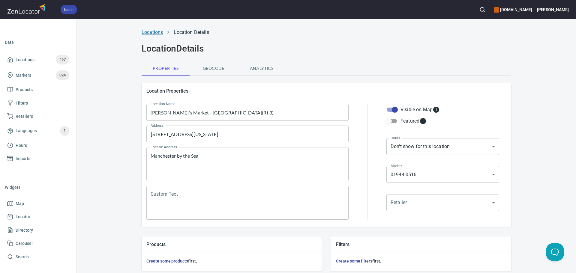
click at [148, 33] on link "Locations" at bounding box center [152, 32] width 21 height 6
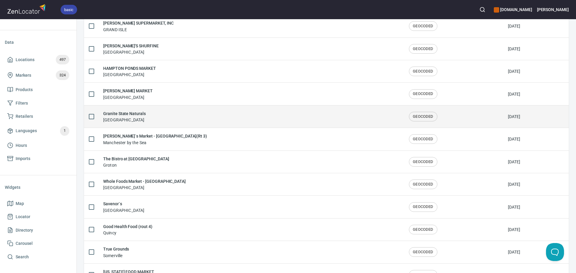
scroll to position [510, 0]
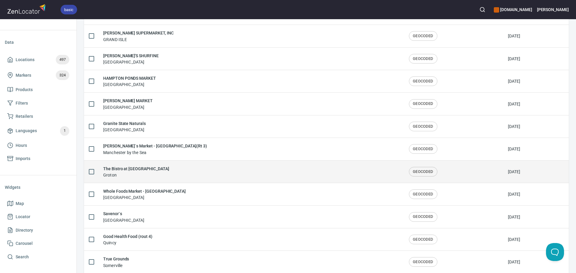
click at [157, 172] on div "The Bistro at Groton Wellness Groton" at bounding box center [136, 172] width 66 height 13
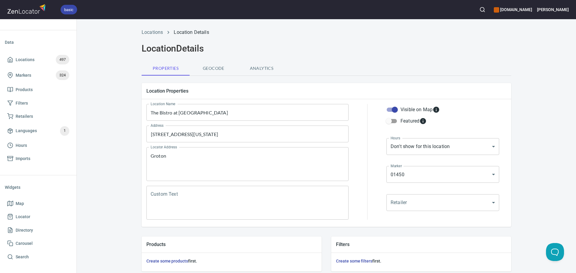
click at [146, 28] on div "Locations Location Details" at bounding box center [326, 32] width 377 height 14
click at [151, 36] on div "Locations Location Details" at bounding box center [326, 32] width 377 height 14
click at [154, 31] on link "Locations" at bounding box center [152, 32] width 21 height 6
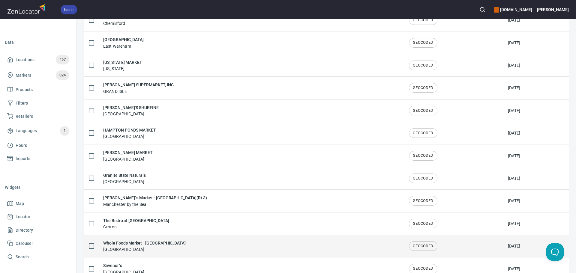
scroll to position [480, 0]
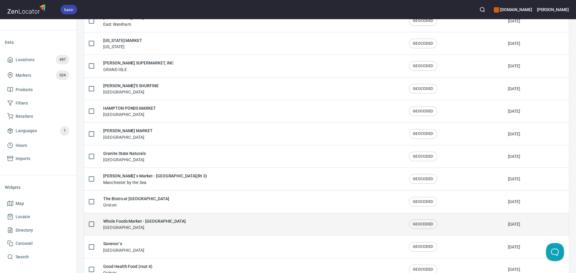
click at [179, 224] on div "Whole Foods Market - RIVER STREET Cambridge" at bounding box center [251, 224] width 296 height 13
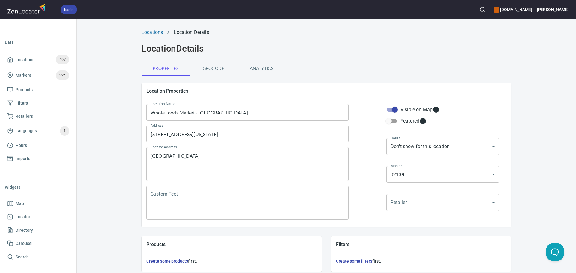
click at [158, 32] on link "Locations" at bounding box center [152, 32] width 21 height 6
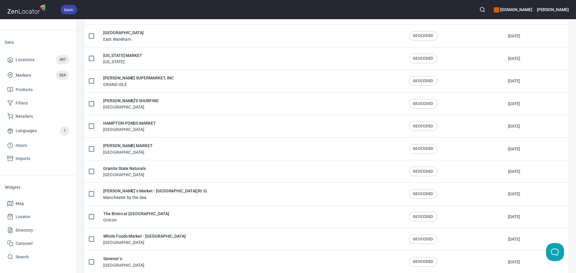
scroll to position [480, 0]
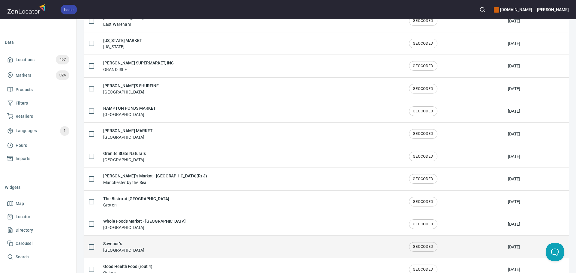
click at [153, 245] on div "Savenor`s Boston" at bounding box center [251, 246] width 296 height 13
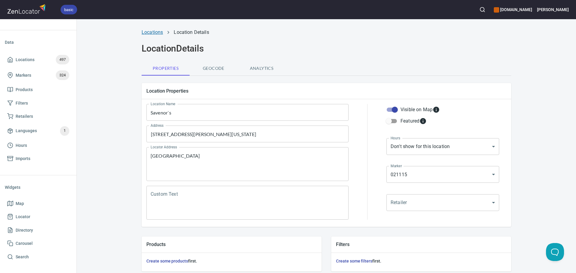
click at [152, 33] on link "Locations" at bounding box center [152, 32] width 21 height 6
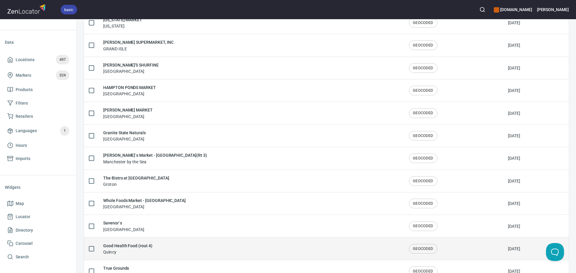
scroll to position [510, 0]
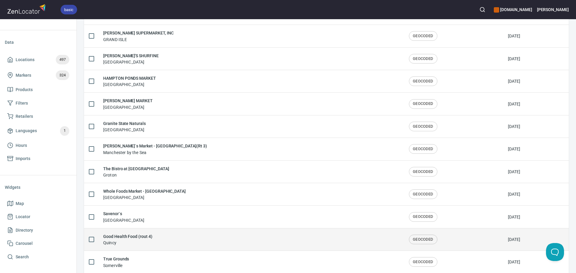
click at [166, 235] on div "Good Health Food (rout 4) Quincy" at bounding box center [251, 239] width 296 height 13
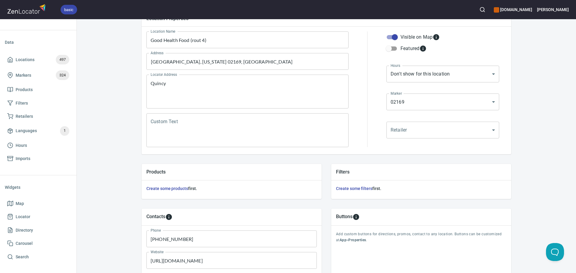
scroll to position [130, 0]
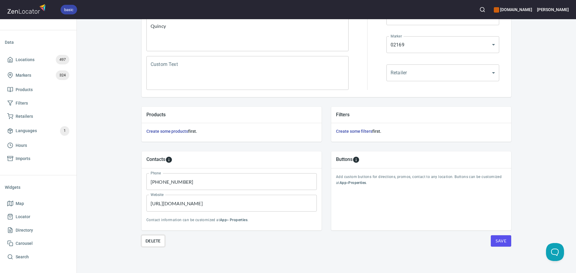
click at [150, 243] on span "Delete" at bounding box center [152, 240] width 15 height 7
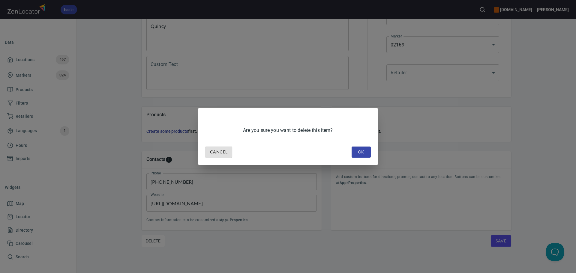
click at [362, 148] on button "OK" at bounding box center [360, 152] width 19 height 11
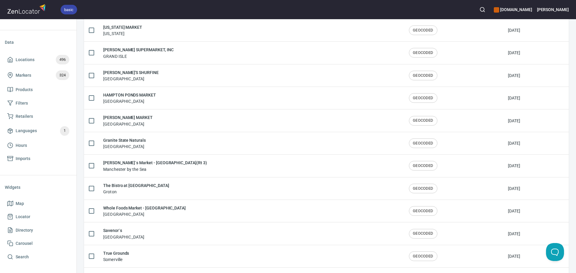
scroll to position [510, 0]
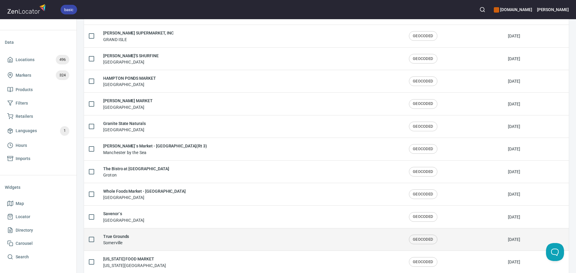
click at [135, 238] on div "True Grounds Somerville" at bounding box center [251, 239] width 296 height 13
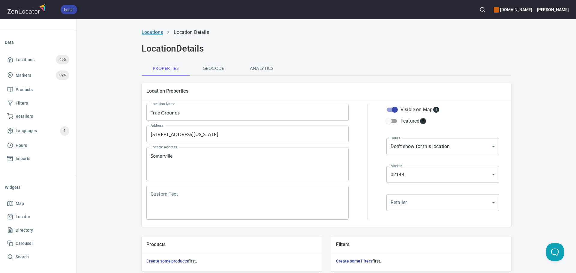
click at [152, 32] on link "Locations" at bounding box center [152, 32] width 21 height 6
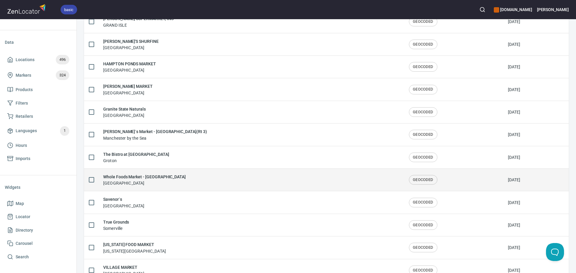
scroll to position [540, 0]
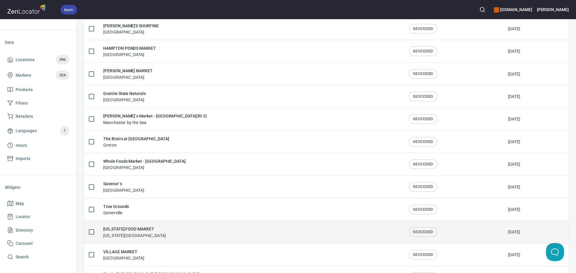
click at [182, 230] on div "WASHINGTON FOOD MARKET Washington Depot" at bounding box center [251, 232] width 296 height 13
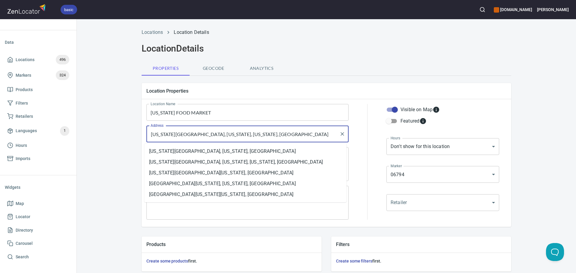
click at [180, 137] on input "Washington Depot, Washington, Connecticut, United States" at bounding box center [243, 133] width 188 height 11
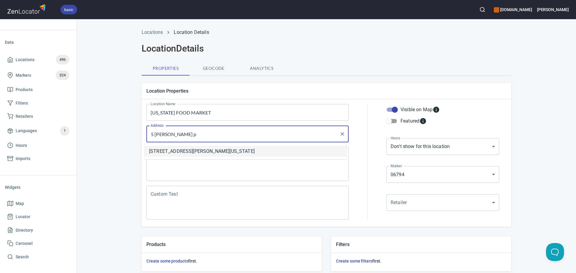
click at [237, 148] on li "5 Bryan Hall Plaza, Roxbury, Connecticut, United States" at bounding box center [245, 151] width 202 height 11
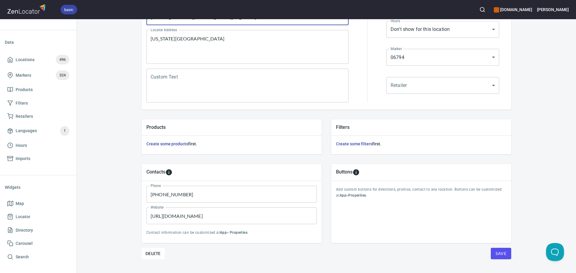
scroll to position [130, 0]
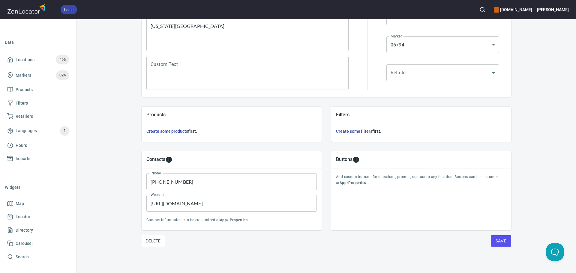
type input "5 Bryan Hall Plaza, Roxbury, Connecticut, United States"
click at [495, 240] on span "Save" at bounding box center [500, 240] width 11 height 7
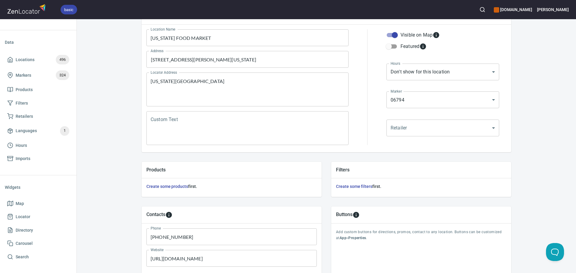
scroll to position [0, 0]
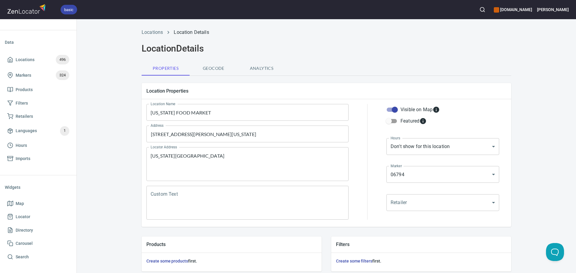
click at [154, 38] on div "Locations Location Details" at bounding box center [326, 32] width 377 height 14
click at [153, 36] on li "Locations" at bounding box center [152, 32] width 21 height 7
click at [151, 31] on link "Locations" at bounding box center [152, 32] width 21 height 6
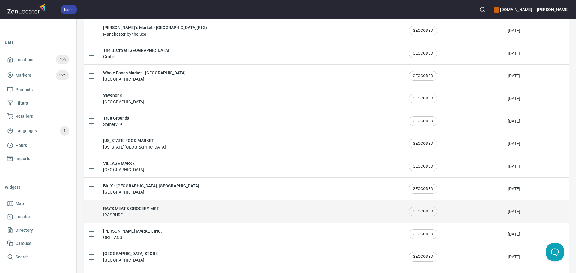
scroll to position [630, 0]
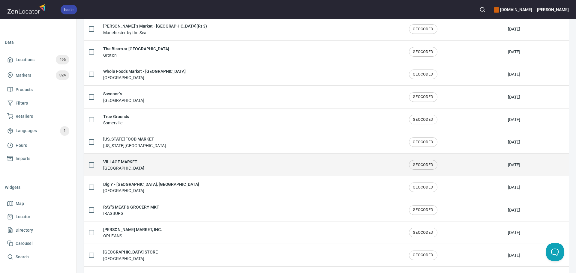
click at [140, 166] on div "VILLAGE MARKET FAIRFIELD" at bounding box center [251, 165] width 296 height 13
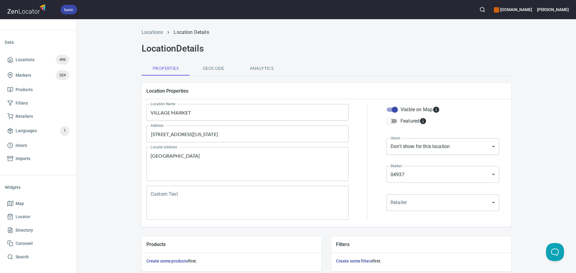
click at [149, 37] on div "Locations Location Details" at bounding box center [326, 32] width 377 height 14
click at [149, 31] on link "Locations" at bounding box center [152, 32] width 21 height 6
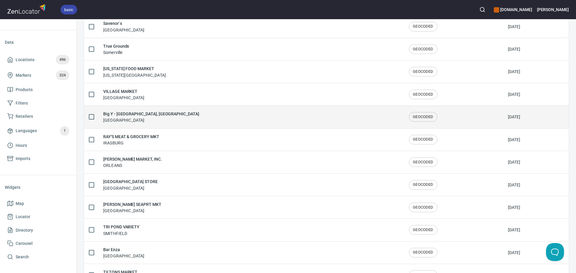
scroll to position [690, 0]
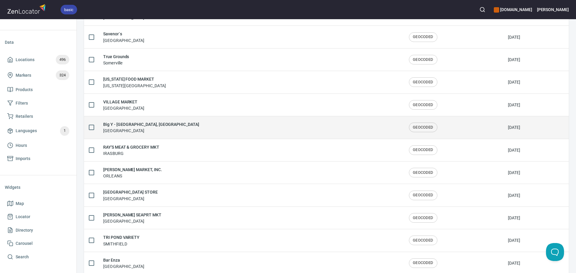
click at [173, 128] on div "Big Y - Northhampton, MA Northampton" at bounding box center [251, 127] width 296 height 13
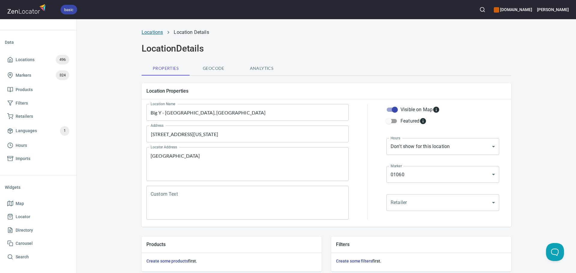
click at [145, 33] on link "Locations" at bounding box center [152, 32] width 21 height 6
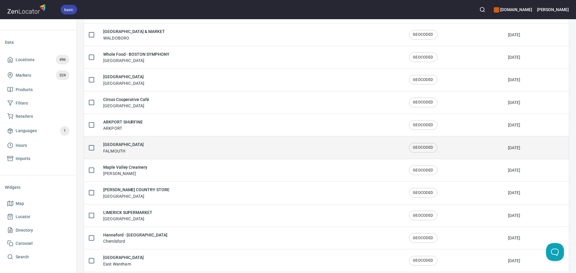
scroll to position [310, 0]
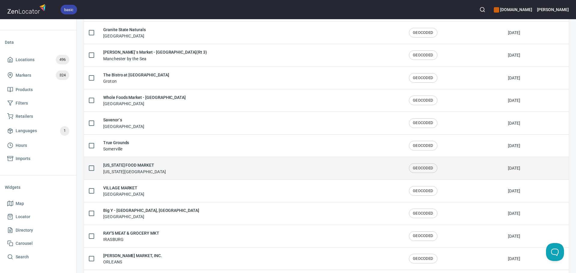
scroll to position [630, 0]
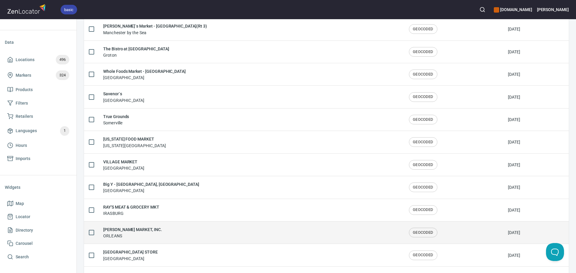
click at [178, 227] on div "[PERSON_NAME] MARKET, INC. [GEOGRAPHIC_DATA]" at bounding box center [251, 232] width 296 height 13
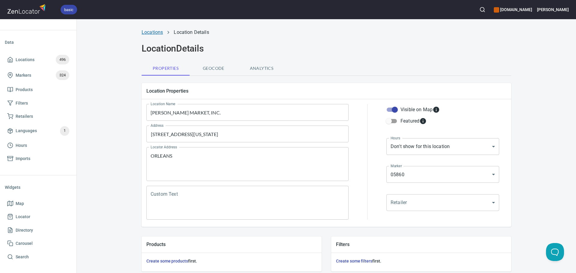
click at [145, 30] on link "Locations" at bounding box center [152, 32] width 21 height 6
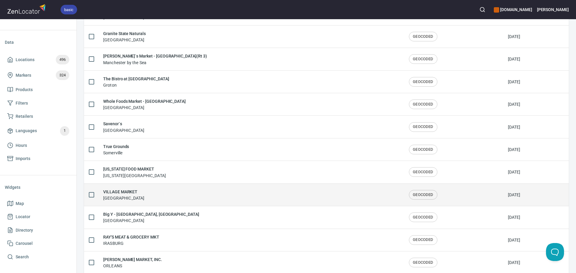
scroll to position [630, 0]
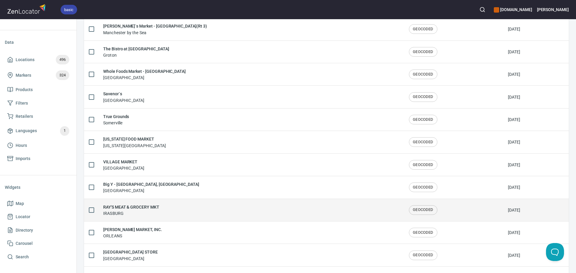
click at [174, 213] on div "RAY'S MEAT & GROCERY MKT IRASBURG" at bounding box center [251, 210] width 296 height 13
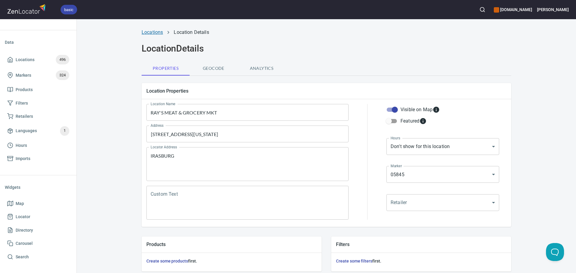
click at [149, 34] on link "Locations" at bounding box center [152, 32] width 21 height 6
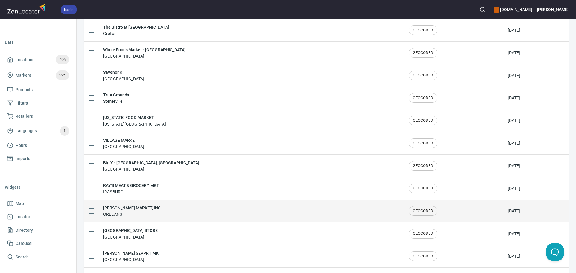
scroll to position [660, 0]
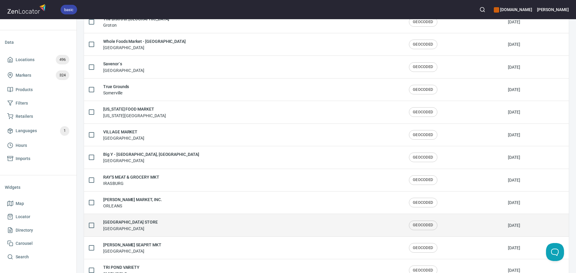
click at [165, 223] on div "[GEOGRAPHIC_DATA]" at bounding box center [251, 225] width 296 height 13
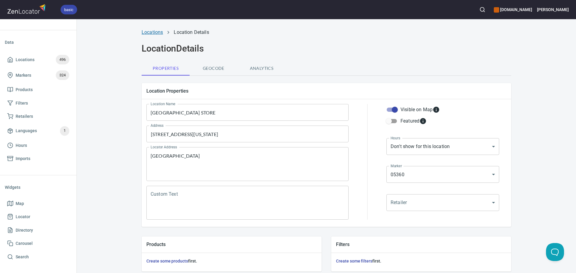
click at [151, 31] on link "Locations" at bounding box center [152, 32] width 21 height 6
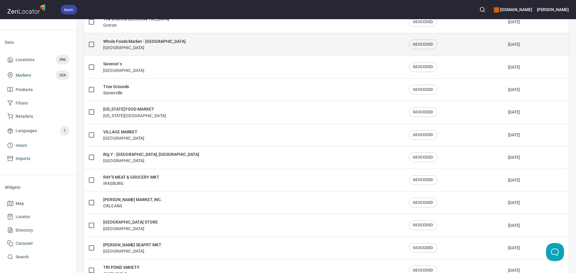
scroll to position [690, 0]
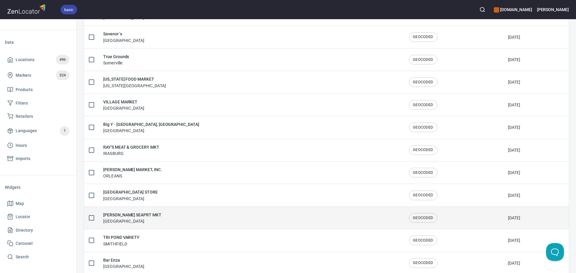
click at [181, 209] on td "[PERSON_NAME] SEAPRT MKT BOSTON" at bounding box center [251, 218] width 306 height 22
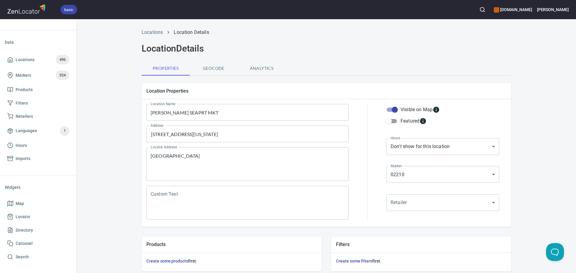
click at [154, 26] on div "Locations Location Details" at bounding box center [326, 32] width 377 height 14
click at [153, 32] on link "Locations" at bounding box center [152, 32] width 21 height 6
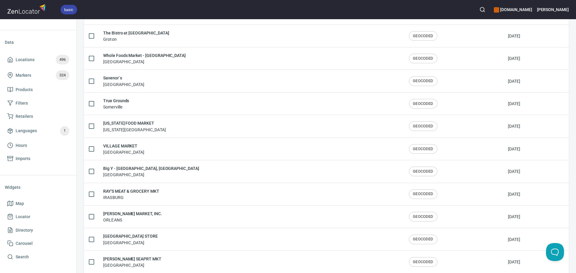
scroll to position [720, 0]
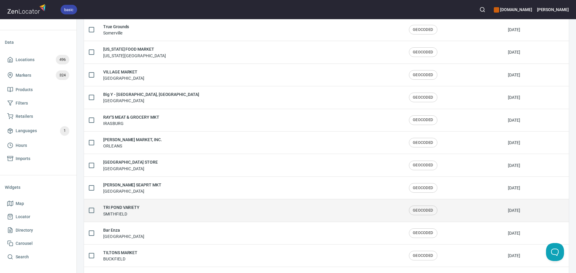
click at [151, 211] on div "TRI POND VARIETY SMITHFIELD" at bounding box center [251, 210] width 296 height 13
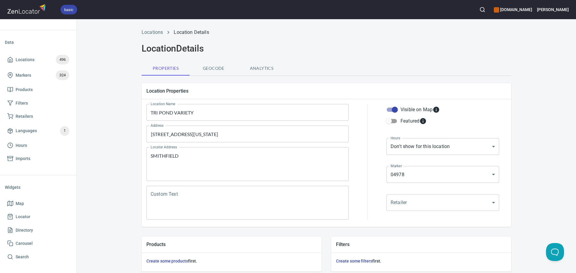
click at [145, 28] on div "Locations Location Details" at bounding box center [326, 32] width 377 height 14
click at [146, 30] on link "Locations" at bounding box center [152, 32] width 21 height 6
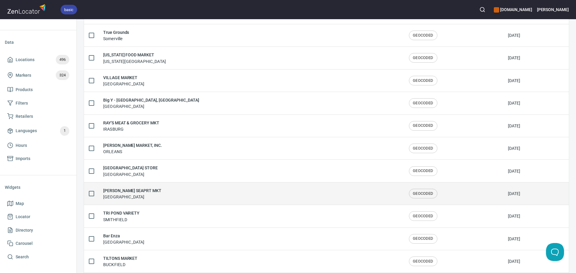
scroll to position [750, 0]
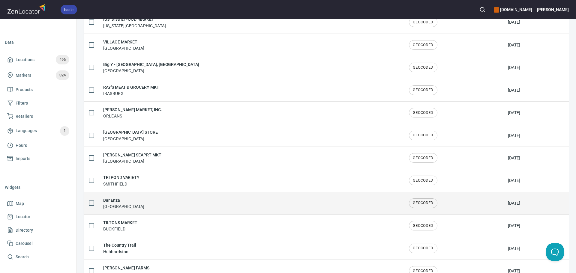
click at [133, 201] on div "Bar Enza Cambridge" at bounding box center [251, 203] width 296 height 13
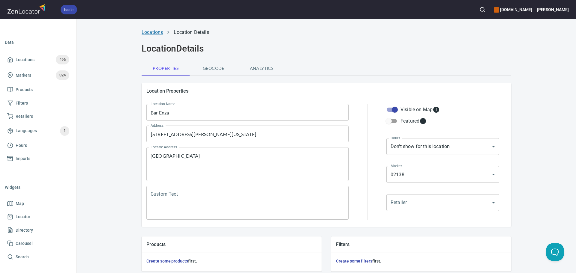
click at [145, 33] on link "Locations" at bounding box center [152, 32] width 21 height 6
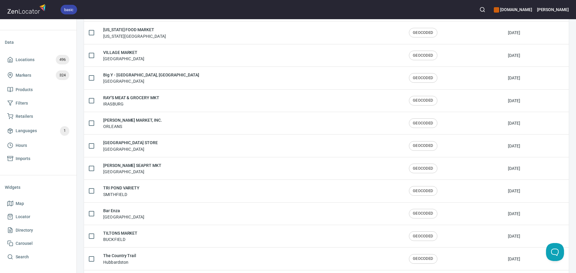
scroll to position [750, 0]
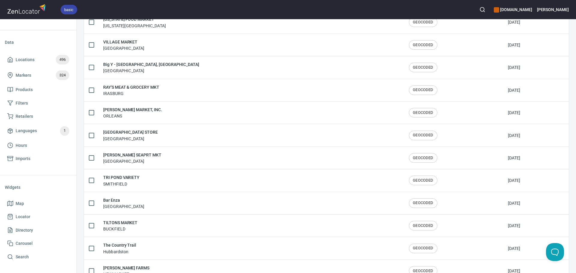
click at [173, 223] on div "TILTONS MARKET BUCKFIELD" at bounding box center [251, 225] width 296 height 13
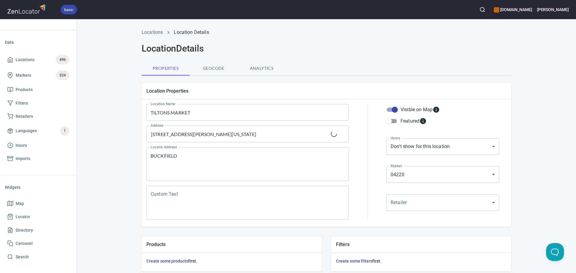
click at [144, 37] on div "Locations Location Details" at bounding box center [326, 32] width 377 height 14
click at [145, 31] on link "Locations" at bounding box center [152, 32] width 21 height 6
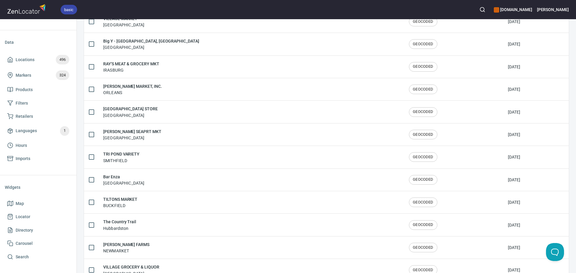
scroll to position [750, 0]
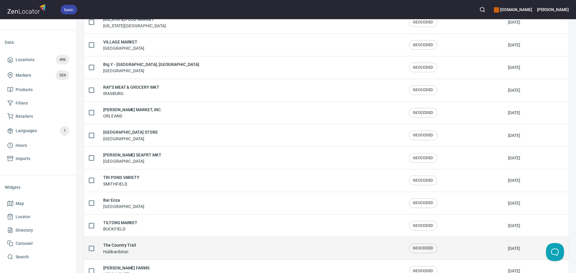
click at [140, 244] on div "The Country Trail Hubbardston" at bounding box center [251, 248] width 296 height 13
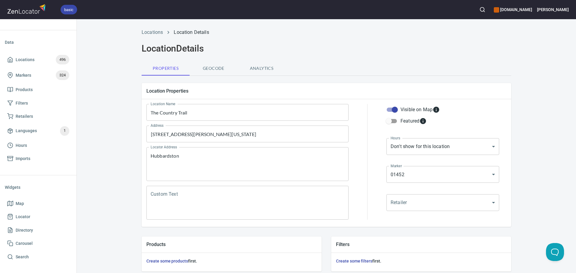
click at [150, 29] on li "Locations" at bounding box center [152, 32] width 21 height 7
click at [150, 30] on link "Locations" at bounding box center [152, 32] width 21 height 6
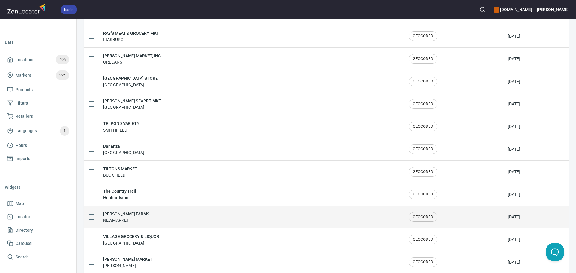
scroll to position [810, 0]
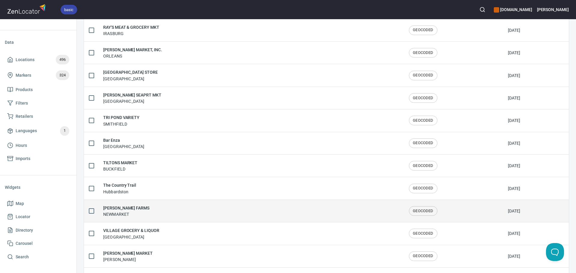
click at [146, 215] on div "[PERSON_NAME][GEOGRAPHIC_DATA] [GEOGRAPHIC_DATA]" at bounding box center [251, 211] width 296 height 13
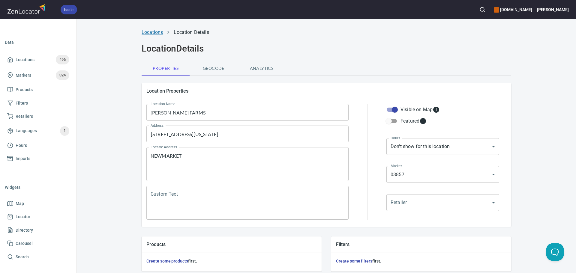
click at [148, 30] on link "Locations" at bounding box center [152, 32] width 21 height 6
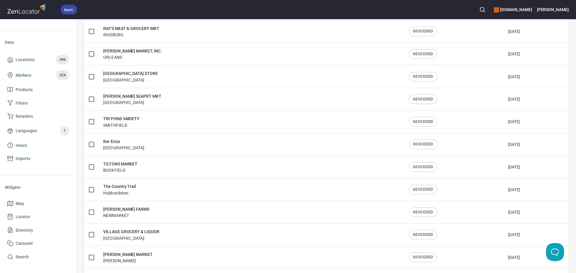
scroll to position [810, 0]
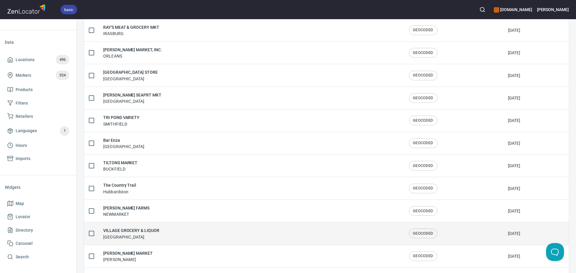
click at [157, 232] on h6 "VILLAGE GROCERY & LIQUOR" at bounding box center [131, 230] width 56 height 7
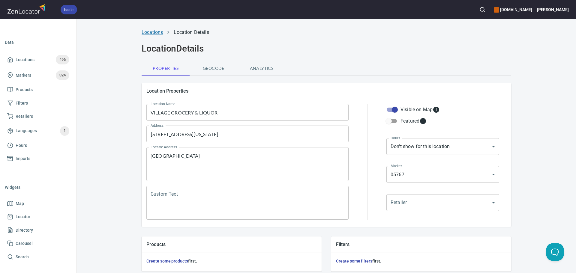
click at [146, 30] on link "Locations" at bounding box center [152, 32] width 21 height 6
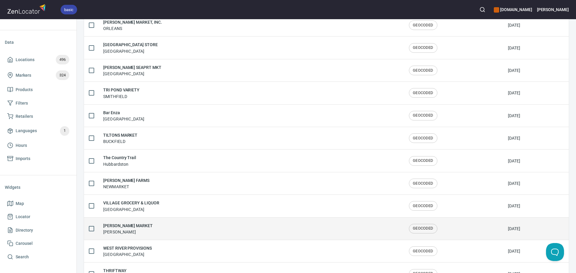
scroll to position [840, 0]
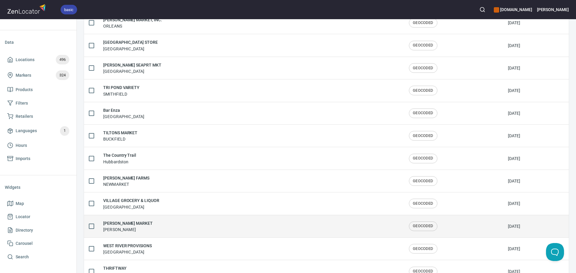
click at [157, 224] on div "[PERSON_NAME] MARKET [PERSON_NAME]" at bounding box center [251, 226] width 296 height 13
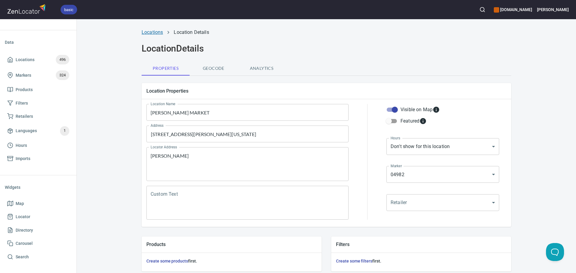
click at [153, 33] on link "Locations" at bounding box center [152, 32] width 21 height 6
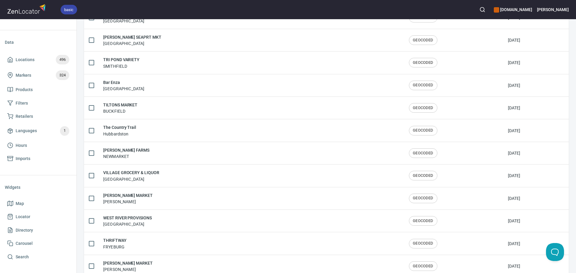
scroll to position [900, 0]
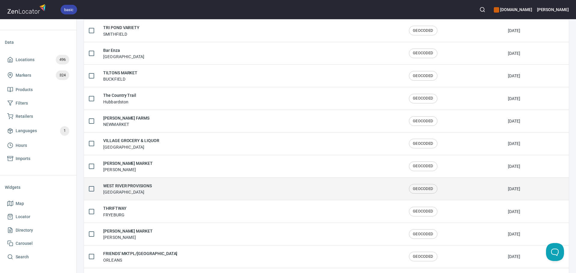
click at [165, 191] on div "WEST RIVER PROVISIONS [GEOGRAPHIC_DATA]" at bounding box center [251, 189] width 296 height 13
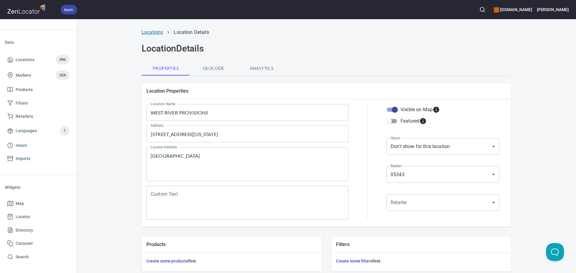
click at [148, 33] on link "Locations" at bounding box center [152, 32] width 21 height 6
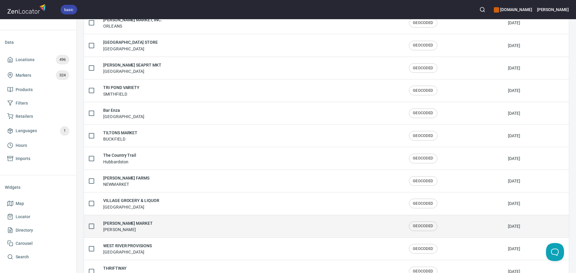
scroll to position [870, 0]
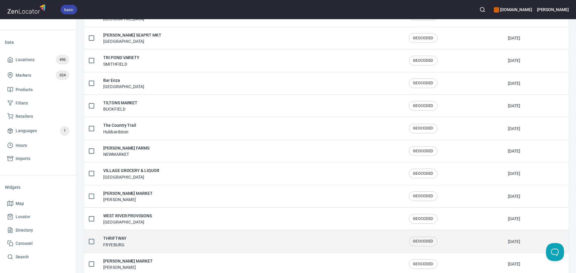
click at [137, 242] on div "THRIFTWAY FRYEBURG" at bounding box center [251, 241] width 296 height 13
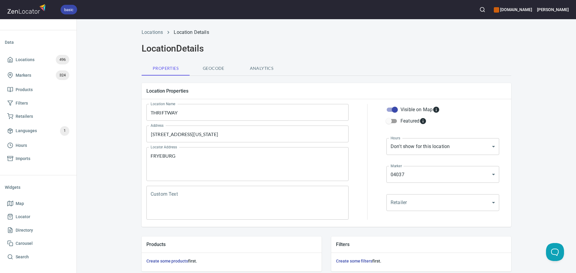
click at [146, 29] on li "Locations" at bounding box center [152, 32] width 21 height 7
click at [148, 32] on link "Locations" at bounding box center [152, 32] width 21 height 6
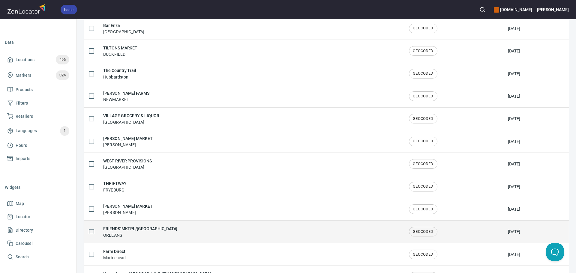
scroll to position [929, 0]
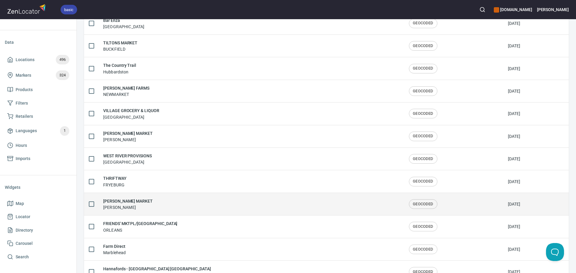
click at [153, 205] on div "[PERSON_NAME] MARKET [PERSON_NAME]" at bounding box center [251, 204] width 296 height 13
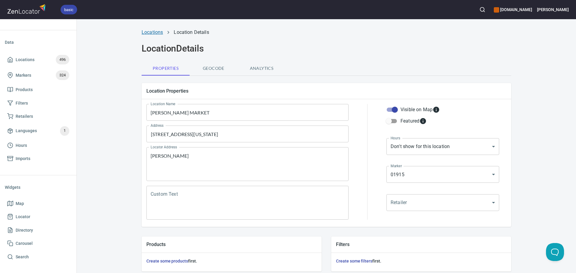
click at [142, 30] on link "Locations" at bounding box center [152, 32] width 21 height 6
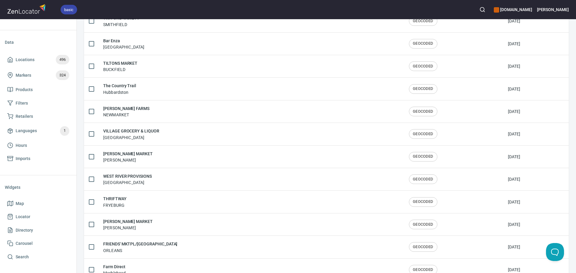
scroll to position [962, 0]
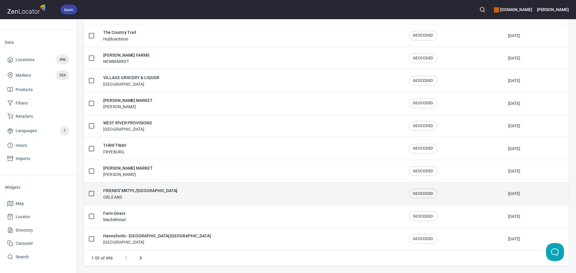
click at [175, 195] on div "FRIENDS' MKTPL/[GEOGRAPHIC_DATA]" at bounding box center [251, 193] width 296 height 13
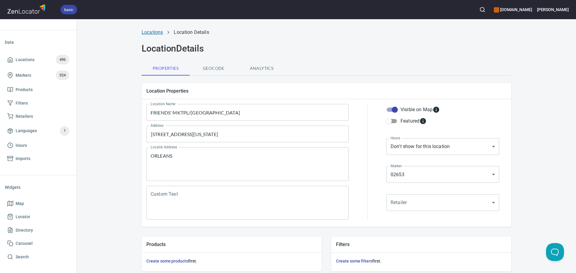
click at [148, 31] on link "Locations" at bounding box center [152, 32] width 21 height 6
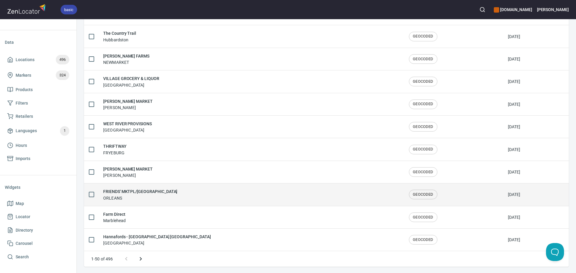
scroll to position [962, 0]
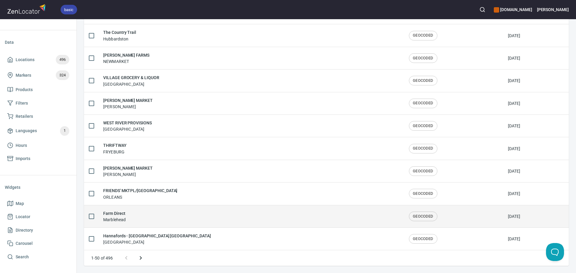
click at [143, 216] on div "Farm Direct Marblehead" at bounding box center [251, 216] width 296 height 13
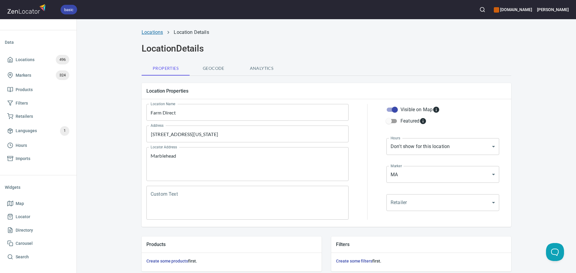
click at [150, 31] on link "Locations" at bounding box center [152, 32] width 21 height 6
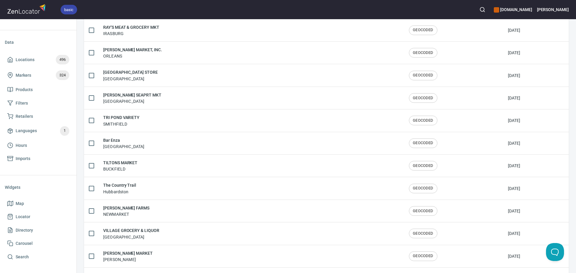
scroll to position [962, 0]
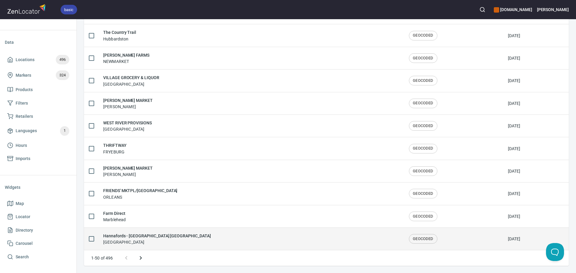
click at [166, 233] on div "Hannafords - [GEOGRAPHIC_DATA] [GEOGRAPHIC_DATA] [GEOGRAPHIC_DATA]" at bounding box center [251, 239] width 296 height 13
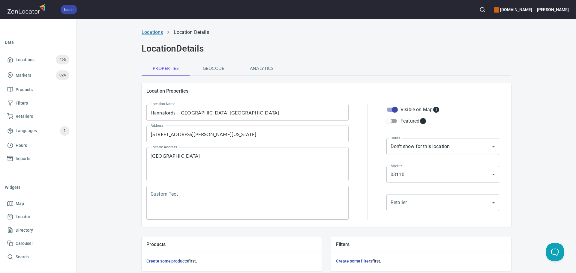
click at [147, 34] on link "Locations" at bounding box center [152, 32] width 21 height 6
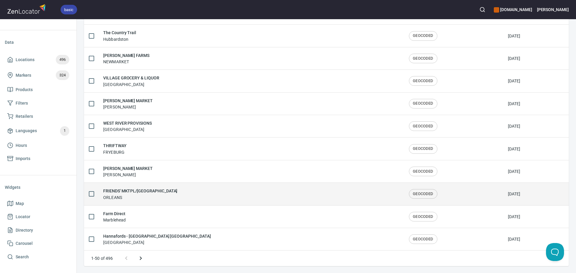
scroll to position [962, 0]
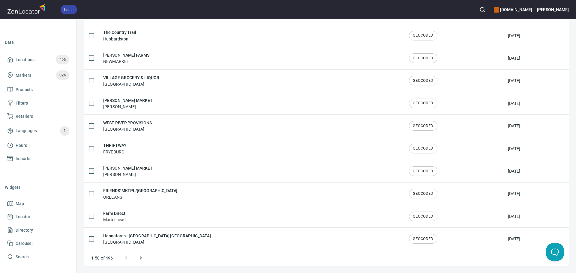
click at [142, 255] on icon "Next page" at bounding box center [140, 258] width 7 height 7
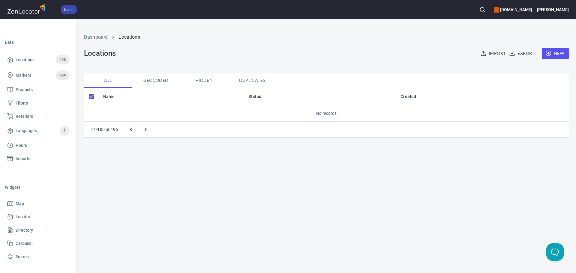
scroll to position [0, 0]
checkbox input "false"
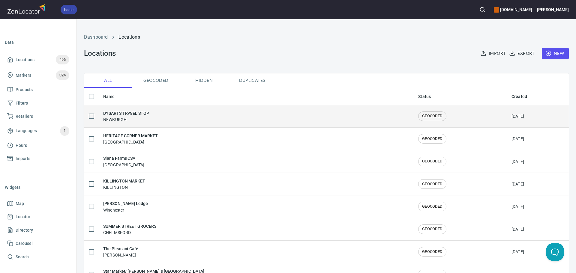
click at [169, 114] on div "DYSARTS TRAVEL STOP [GEOGRAPHIC_DATA]" at bounding box center [255, 116] width 305 height 13
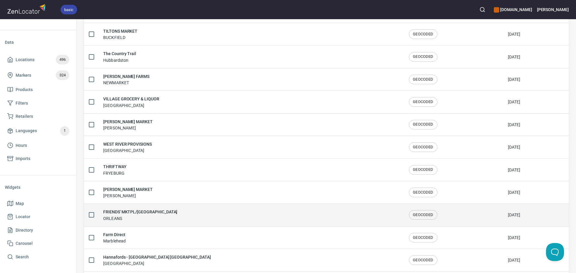
scroll to position [985, 0]
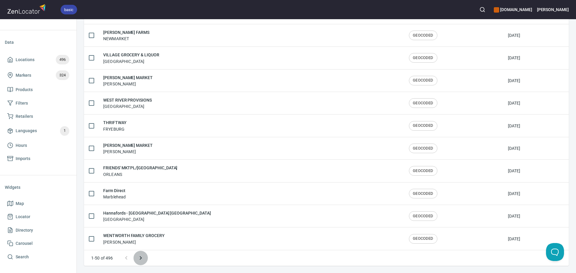
click at [137, 258] on icon "Next page" at bounding box center [140, 258] width 7 height 7
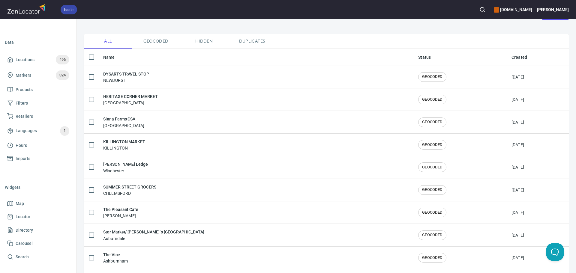
scroll to position [0, 0]
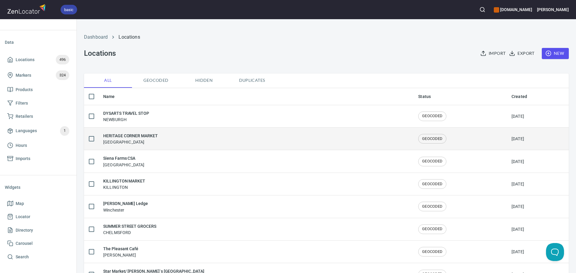
click at [186, 136] on div "[GEOGRAPHIC_DATA]" at bounding box center [255, 139] width 305 height 13
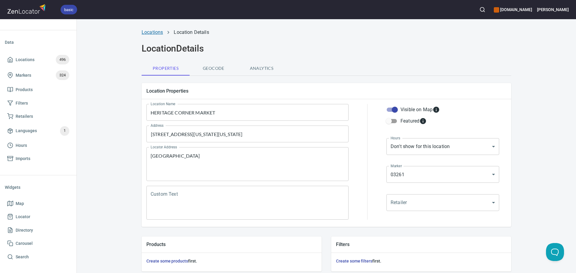
click at [154, 31] on link "Locations" at bounding box center [152, 32] width 21 height 6
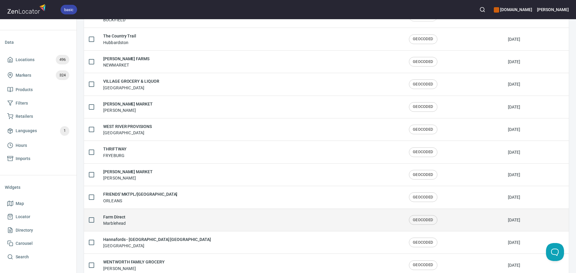
scroll to position [985, 0]
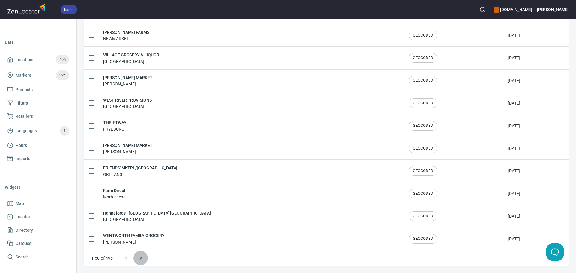
click at [144, 256] on icon "Next page" at bounding box center [140, 258] width 7 height 7
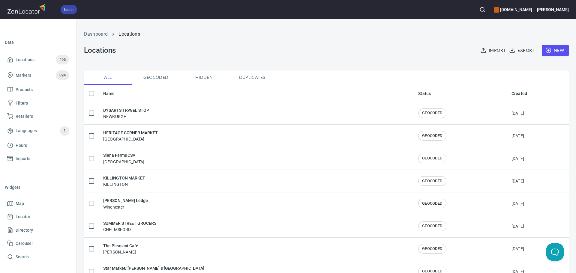
scroll to position [0, 0]
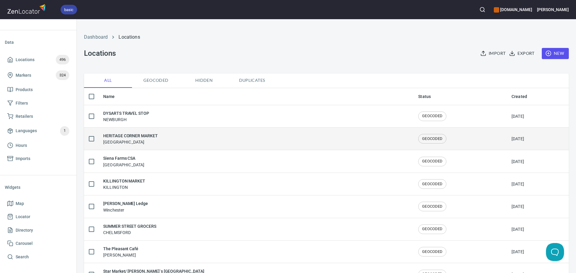
click at [175, 141] on div "[GEOGRAPHIC_DATA]" at bounding box center [255, 139] width 305 height 13
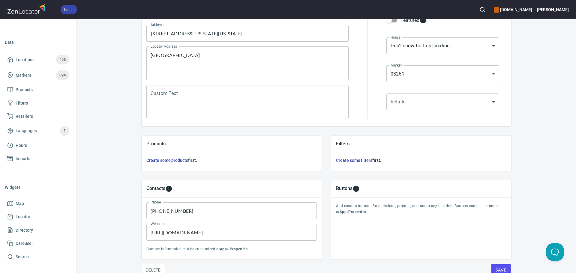
scroll to position [130, 0]
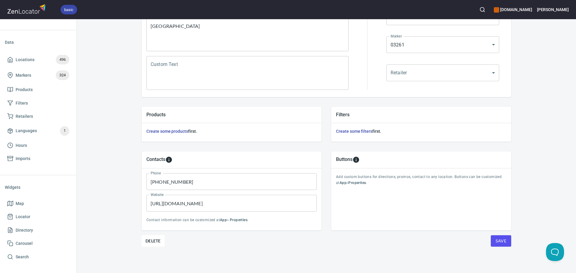
click at [495, 239] on span "Save" at bounding box center [500, 240] width 11 height 7
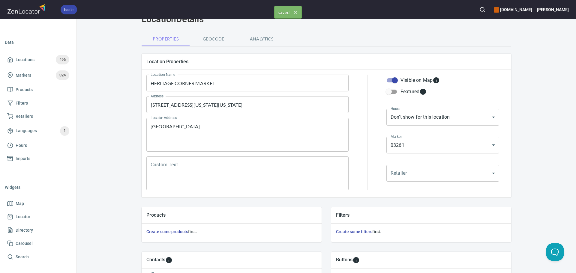
scroll to position [0, 0]
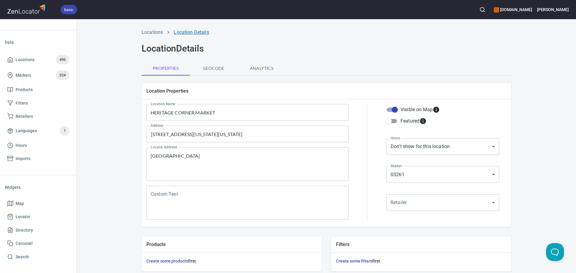
click at [190, 32] on link "Location Details" at bounding box center [191, 32] width 35 height 6
click at [156, 32] on link "Locations" at bounding box center [152, 32] width 21 height 6
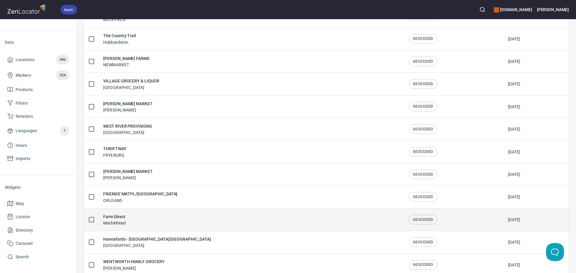
scroll to position [985, 0]
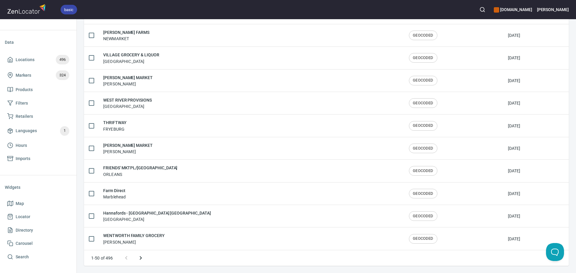
click at [139, 259] on icon "Next page" at bounding box center [140, 258] width 7 height 7
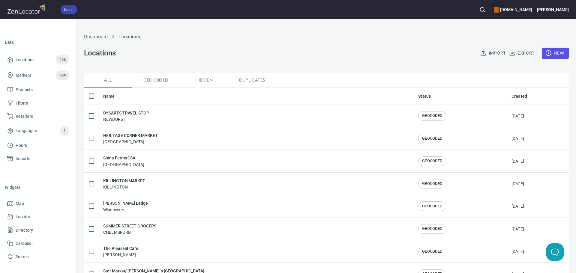
scroll to position [0, 0]
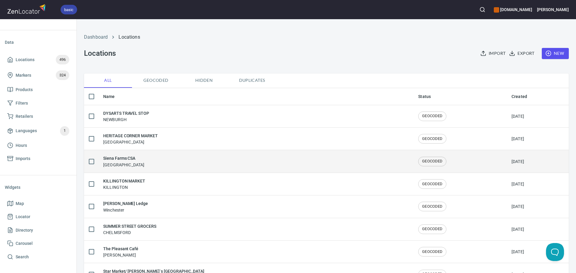
click at [142, 163] on div "Siena Farms [GEOGRAPHIC_DATA]" at bounding box center [255, 161] width 305 height 13
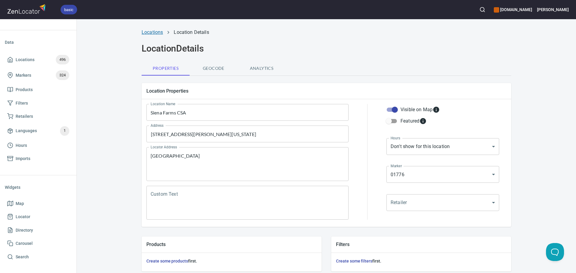
click at [149, 34] on link "Locations" at bounding box center [152, 32] width 21 height 6
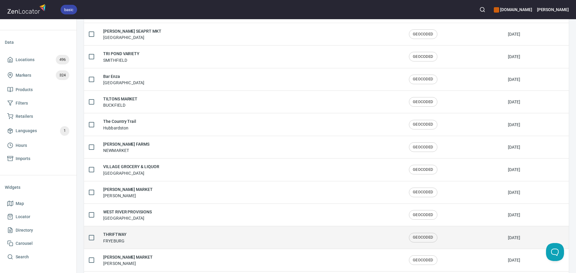
scroll to position [985, 0]
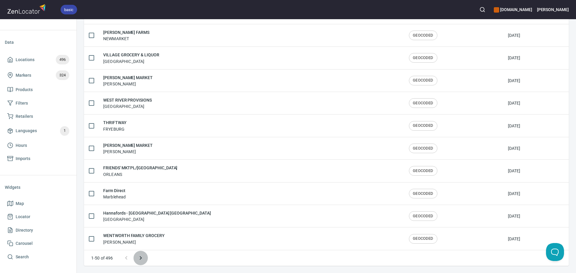
click at [145, 257] on button "Next page" at bounding box center [140, 258] width 14 height 14
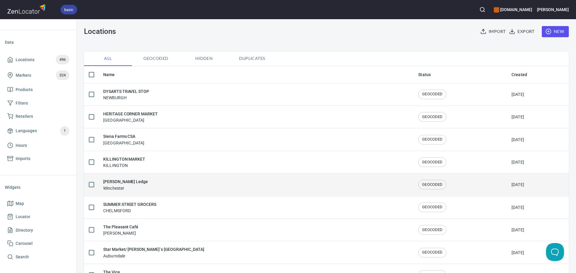
scroll to position [30, 0]
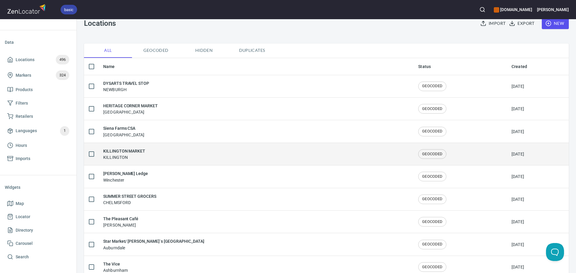
click at [152, 157] on div "KILLINGTON MARKET KILLINGTON" at bounding box center [255, 154] width 305 height 13
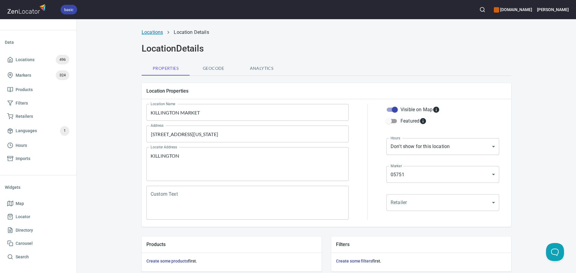
click at [155, 34] on link "Locations" at bounding box center [152, 32] width 21 height 6
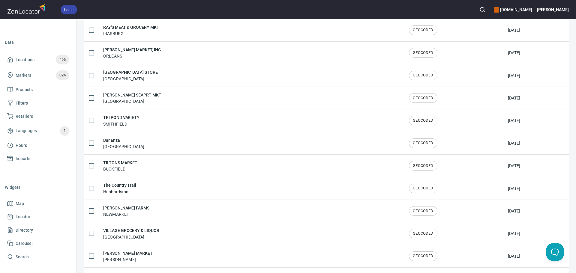
scroll to position [985, 0]
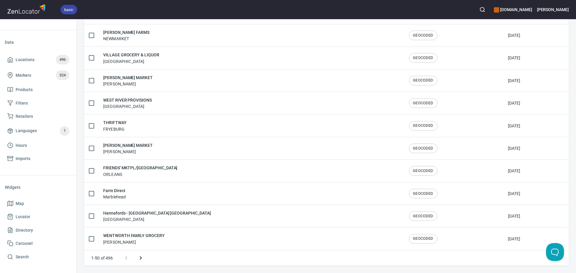
click at [140, 256] on icon "Next page" at bounding box center [140, 258] width 7 height 7
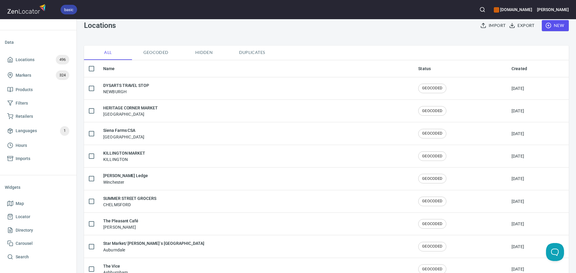
scroll to position [3, 0]
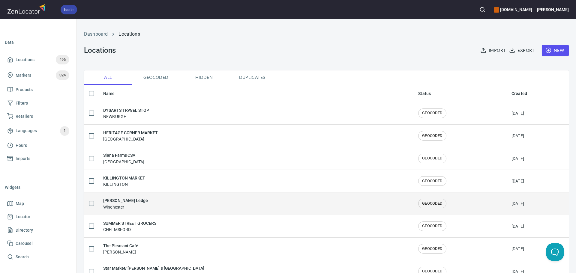
click at [164, 207] on div "[PERSON_NAME] Ledge Winchester" at bounding box center [255, 203] width 305 height 13
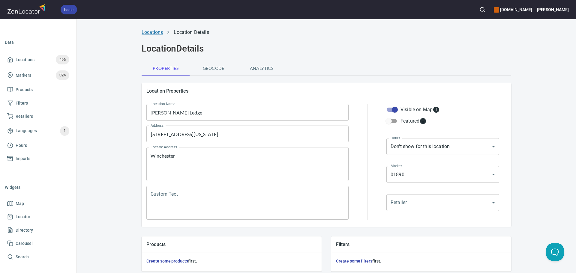
click at [157, 34] on link "Locations" at bounding box center [152, 32] width 21 height 6
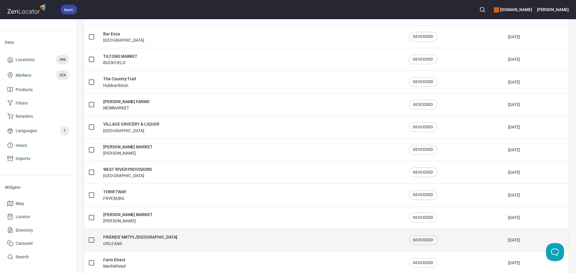
scroll to position [985, 0]
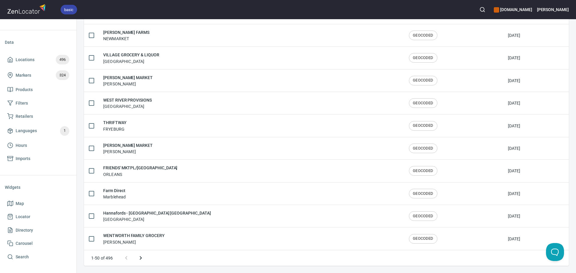
click at [144, 260] on icon "Next page" at bounding box center [140, 258] width 7 height 7
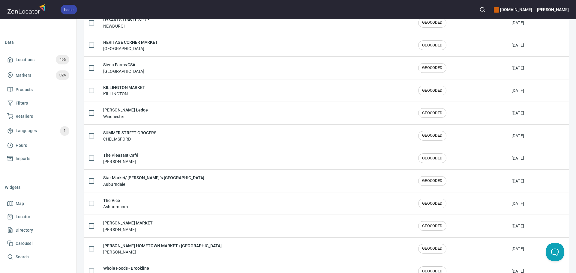
scroll to position [3, 0]
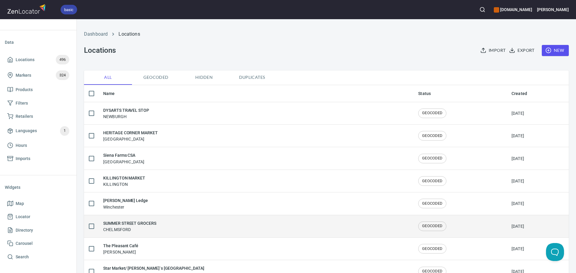
click at [173, 222] on div "SUMMER STREET GROCERS CHELMSFORD" at bounding box center [255, 226] width 305 height 13
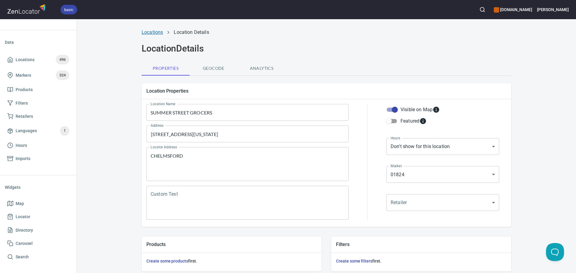
click at [148, 33] on link "Locations" at bounding box center [152, 32] width 21 height 6
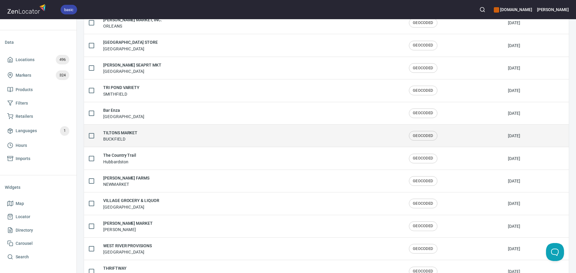
scroll to position [985, 0]
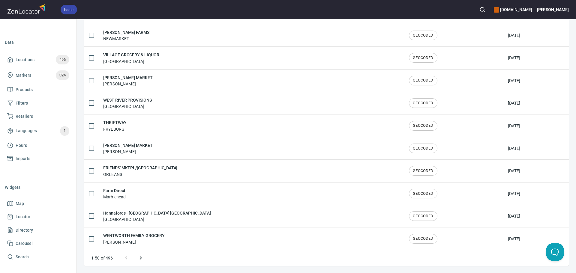
click at [141, 256] on icon "Next page" at bounding box center [140, 258] width 7 height 7
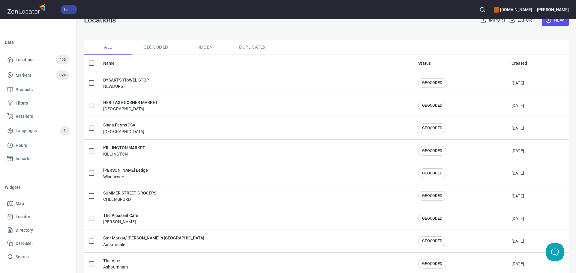
scroll to position [33, 0]
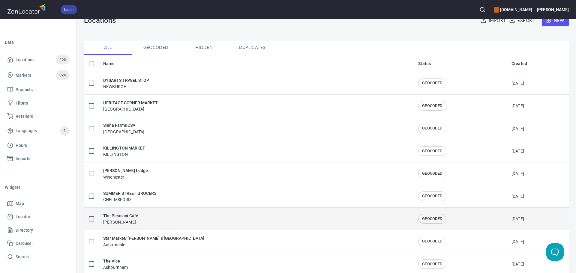
click at [169, 219] on div "The Pleasant Café [PERSON_NAME]" at bounding box center [255, 219] width 305 height 13
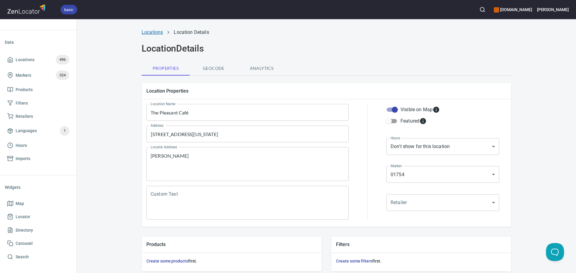
click at [152, 34] on link "Locations" at bounding box center [152, 32] width 21 height 6
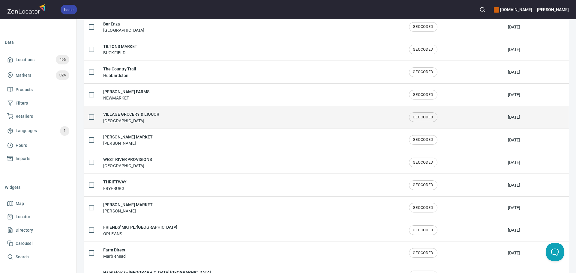
scroll to position [985, 0]
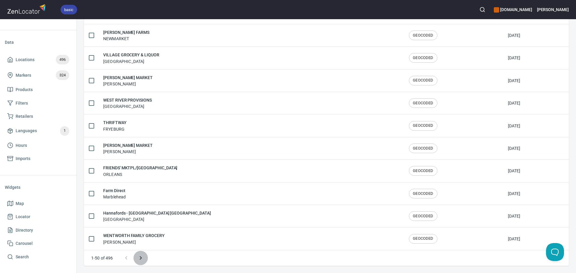
click at [142, 261] on icon "Next page" at bounding box center [140, 258] width 7 height 7
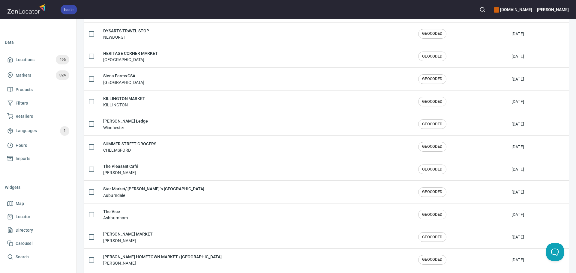
scroll to position [33, 0]
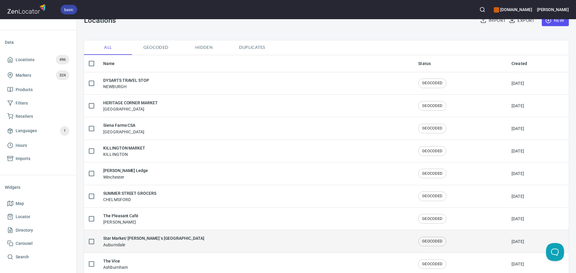
click at [189, 242] on div "Star Market/ [PERSON_NAME]`s AUBURNDALE [GEOGRAPHIC_DATA]" at bounding box center [255, 241] width 305 height 13
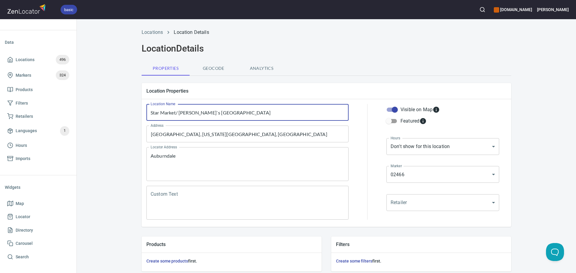
drag, startPoint x: 174, startPoint y: 113, endPoint x: 192, endPoint y: 113, distance: 17.7
click at [192, 113] on input "Star Market/ [PERSON_NAME]`s [GEOGRAPHIC_DATA]" at bounding box center [247, 112] width 202 height 17
type input "Star Market [GEOGRAPHIC_DATA]"
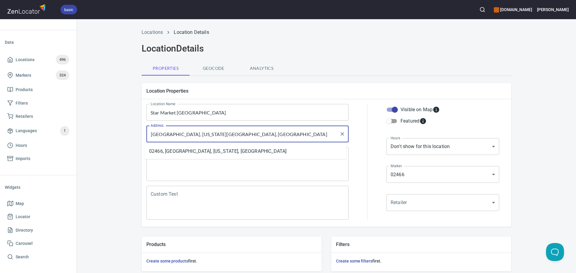
click at [185, 139] on input "[GEOGRAPHIC_DATA], [US_STATE][GEOGRAPHIC_DATA], [GEOGRAPHIC_DATA]" at bounding box center [243, 133] width 188 height 11
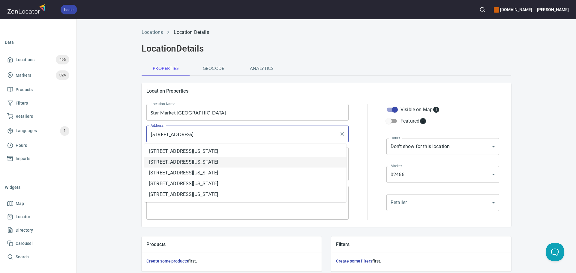
click at [252, 162] on li "[STREET_ADDRESS][US_STATE]" at bounding box center [245, 162] width 202 height 11
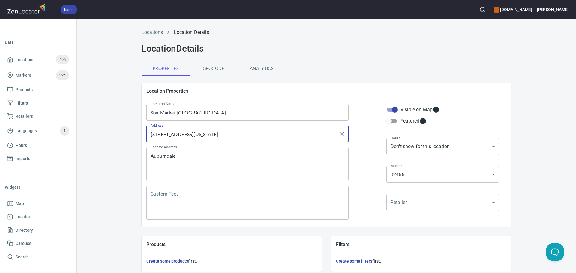
type input "[STREET_ADDRESS][US_STATE]"
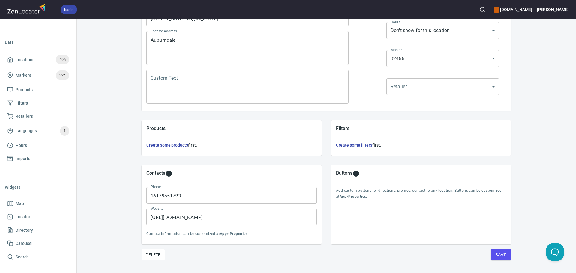
scroll to position [130, 0]
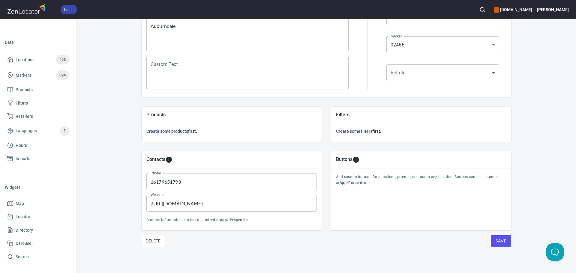
click at [503, 243] on span "Save" at bounding box center [500, 240] width 11 height 7
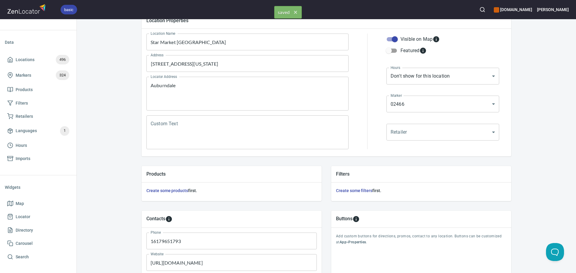
scroll to position [0, 0]
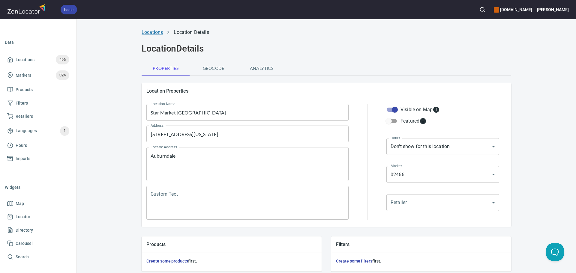
click at [154, 32] on link "Locations" at bounding box center [152, 32] width 21 height 6
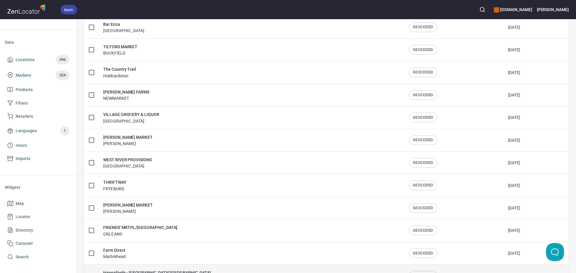
scroll to position [985, 0]
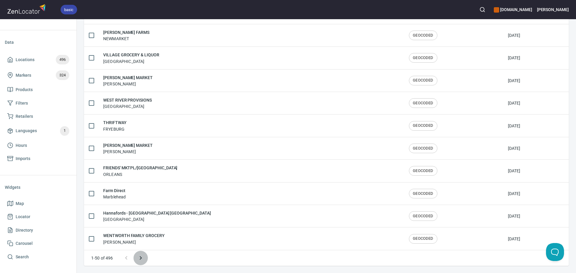
click at [138, 257] on icon "Next page" at bounding box center [140, 258] width 7 height 7
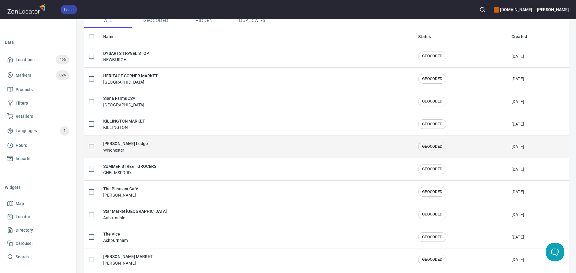
scroll to position [90, 0]
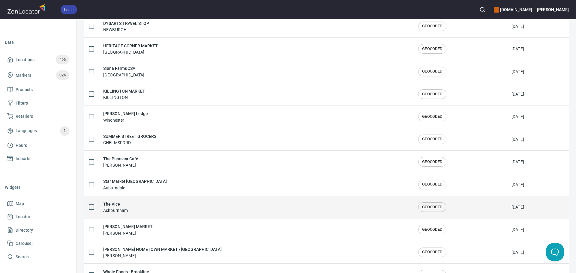
click at [164, 208] on div "The Vice Ashburnham" at bounding box center [255, 207] width 305 height 13
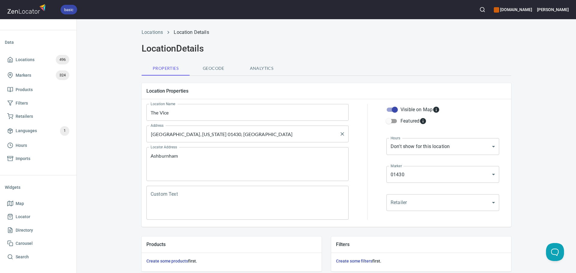
click at [229, 139] on input "[GEOGRAPHIC_DATA], [US_STATE] 01430, [GEOGRAPHIC_DATA]" at bounding box center [243, 133] width 188 height 11
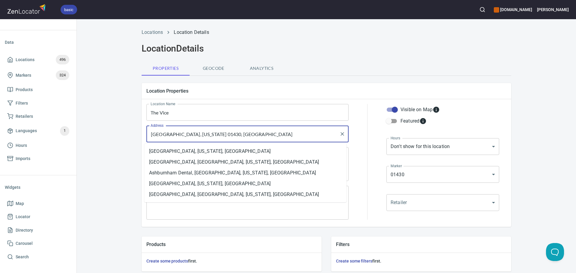
click at [229, 139] on input "[GEOGRAPHIC_DATA], [US_STATE] 01430, [GEOGRAPHIC_DATA]" at bounding box center [243, 133] width 188 height 11
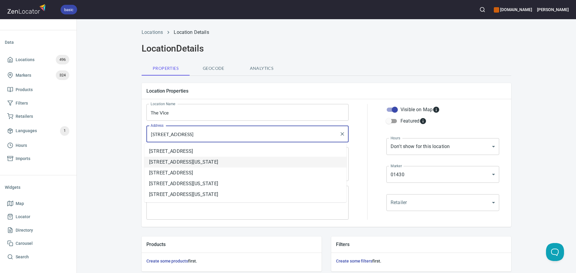
click at [265, 162] on li "[STREET_ADDRESS][US_STATE]" at bounding box center [245, 162] width 202 height 11
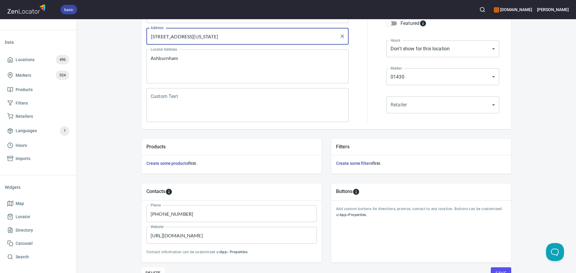
scroll to position [130, 0]
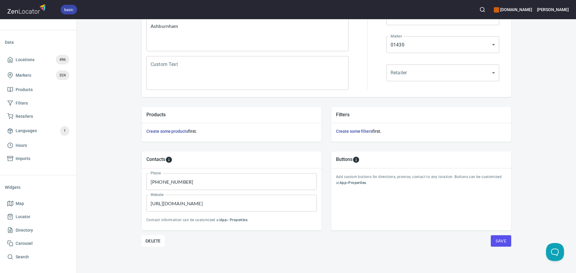
type input "[STREET_ADDRESS][US_STATE]"
click at [501, 240] on span "Save" at bounding box center [500, 240] width 11 height 7
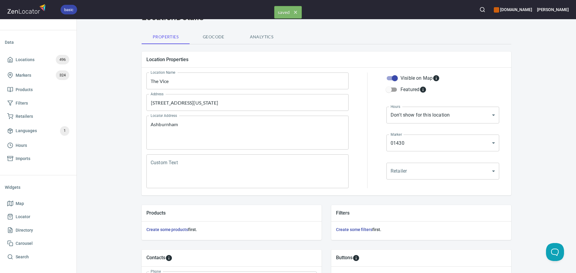
scroll to position [0, 0]
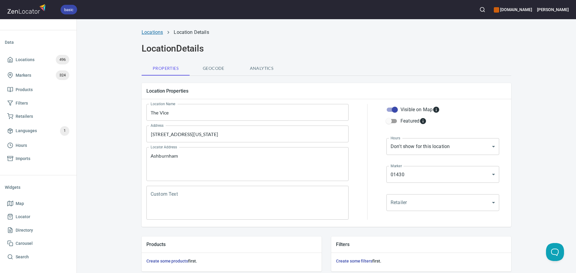
click at [151, 31] on link "Locations" at bounding box center [152, 32] width 21 height 6
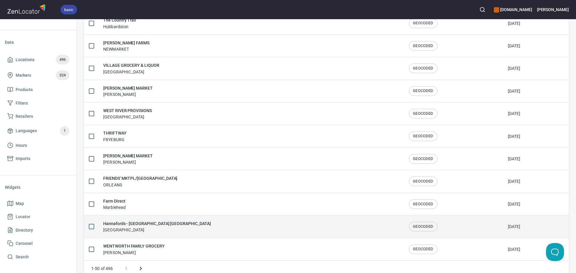
scroll to position [985, 0]
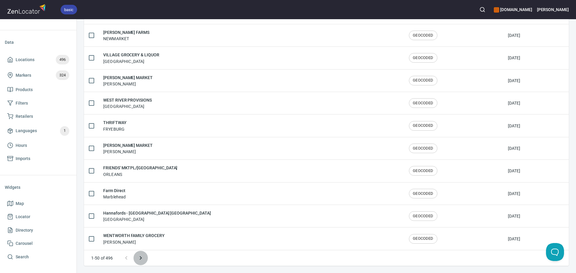
click at [142, 256] on icon "Next page" at bounding box center [140, 258] width 7 height 7
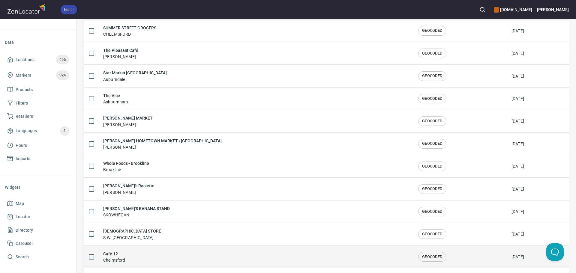
scroll to position [183, 0]
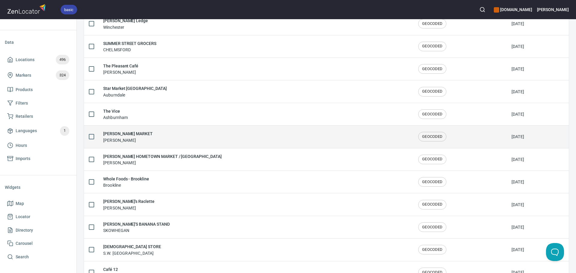
click at [179, 134] on div "[PERSON_NAME] MARKET [PERSON_NAME]" at bounding box center [255, 136] width 305 height 13
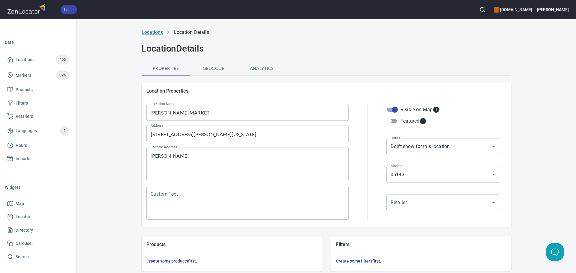
click at [154, 33] on link "Locations" at bounding box center [152, 32] width 21 height 6
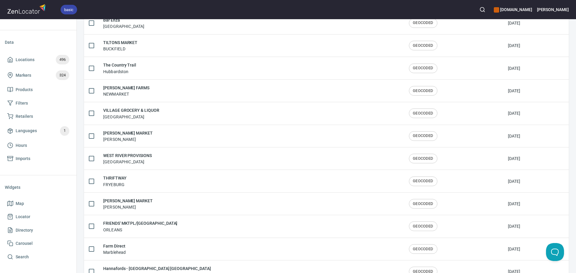
scroll to position [985, 0]
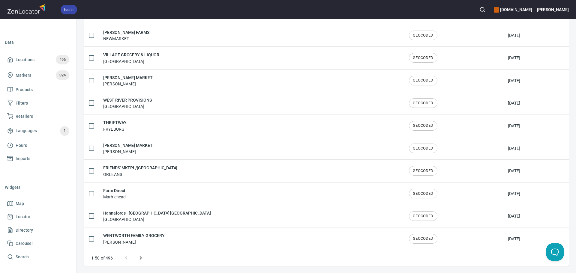
click at [143, 260] on icon "Next page" at bounding box center [140, 258] width 7 height 7
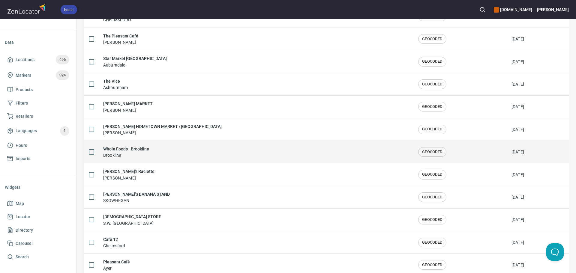
scroll to position [183, 0]
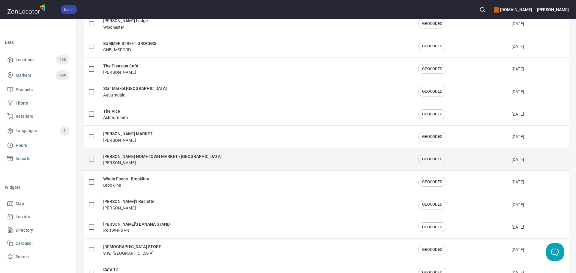
click at [205, 159] on div "[PERSON_NAME] HOMETOWN MARKET / [GEOGRAPHIC_DATA][PERSON_NAME]" at bounding box center [255, 159] width 305 height 13
